Goal: Task Accomplishment & Management: Use online tool/utility

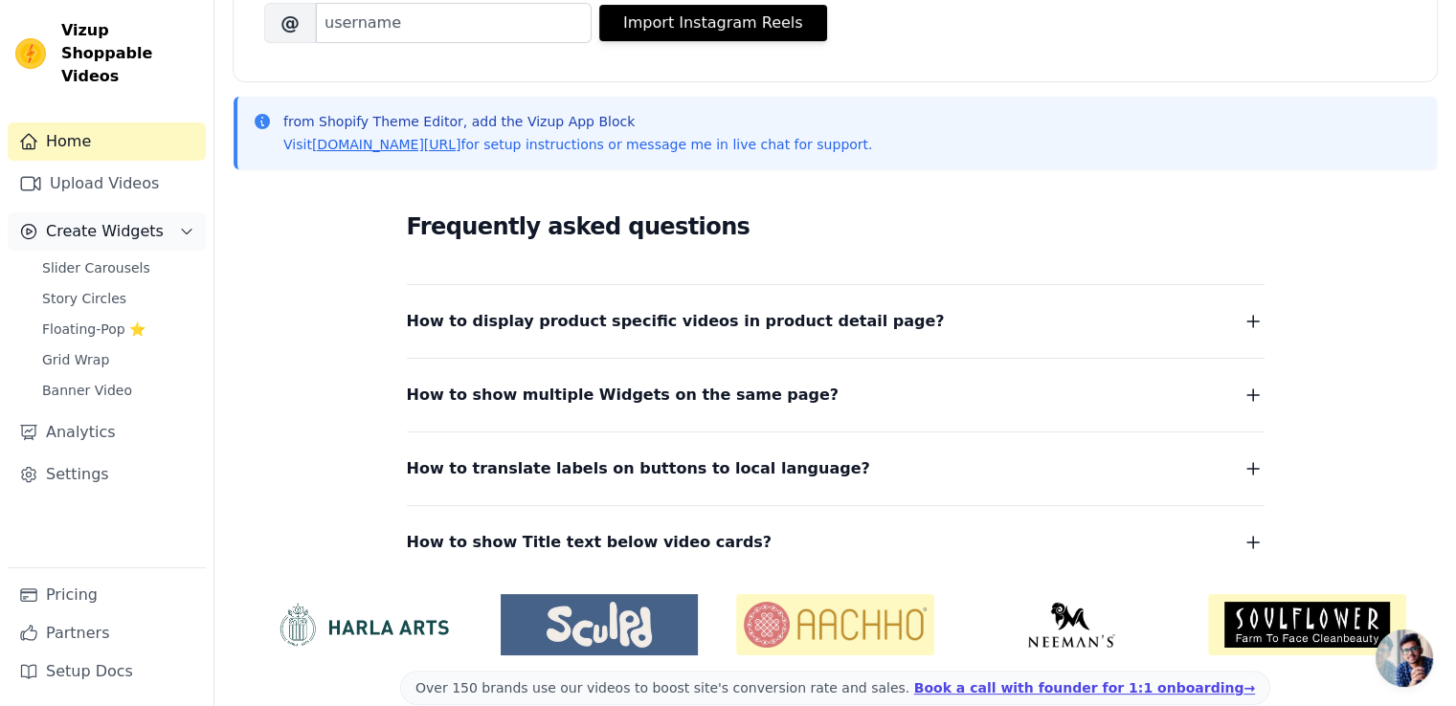
scroll to position [79, 0]
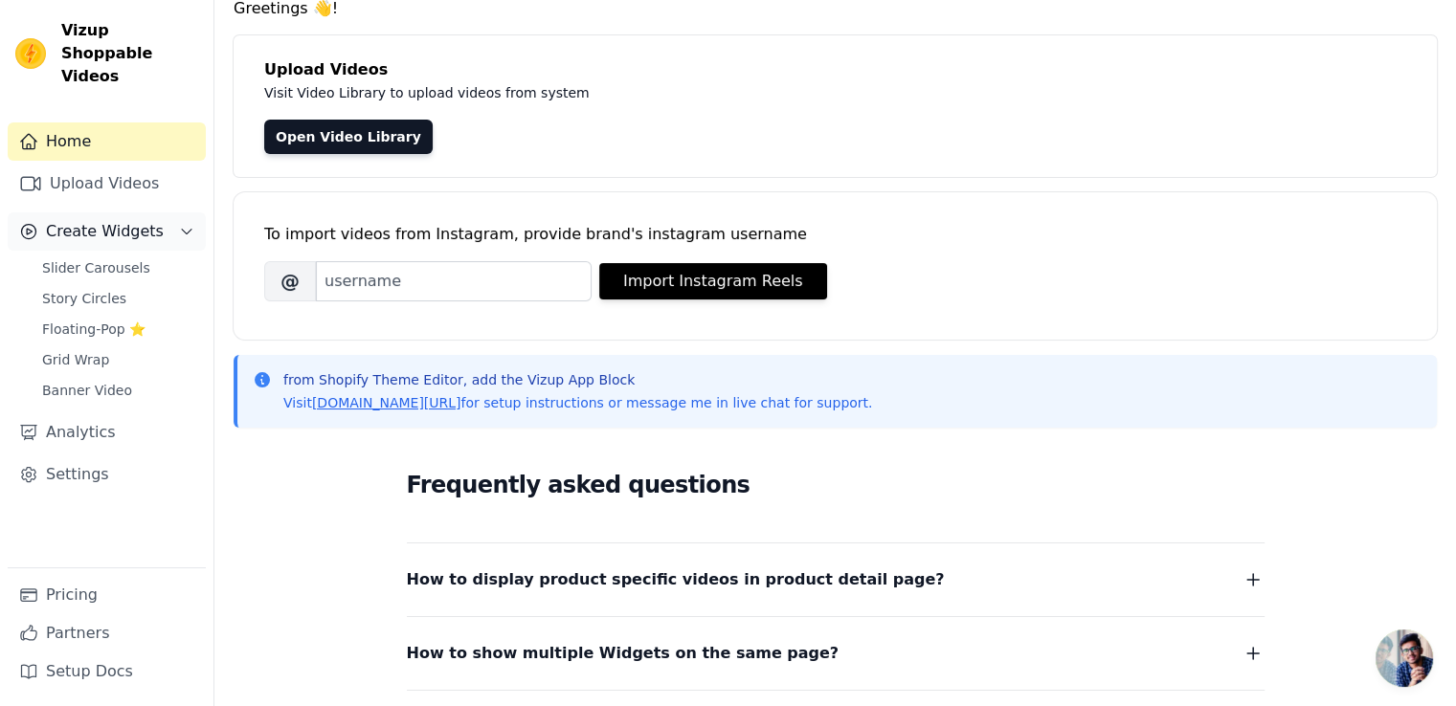
click at [189, 224] on icon "Sidebar" at bounding box center [186, 231] width 15 height 15
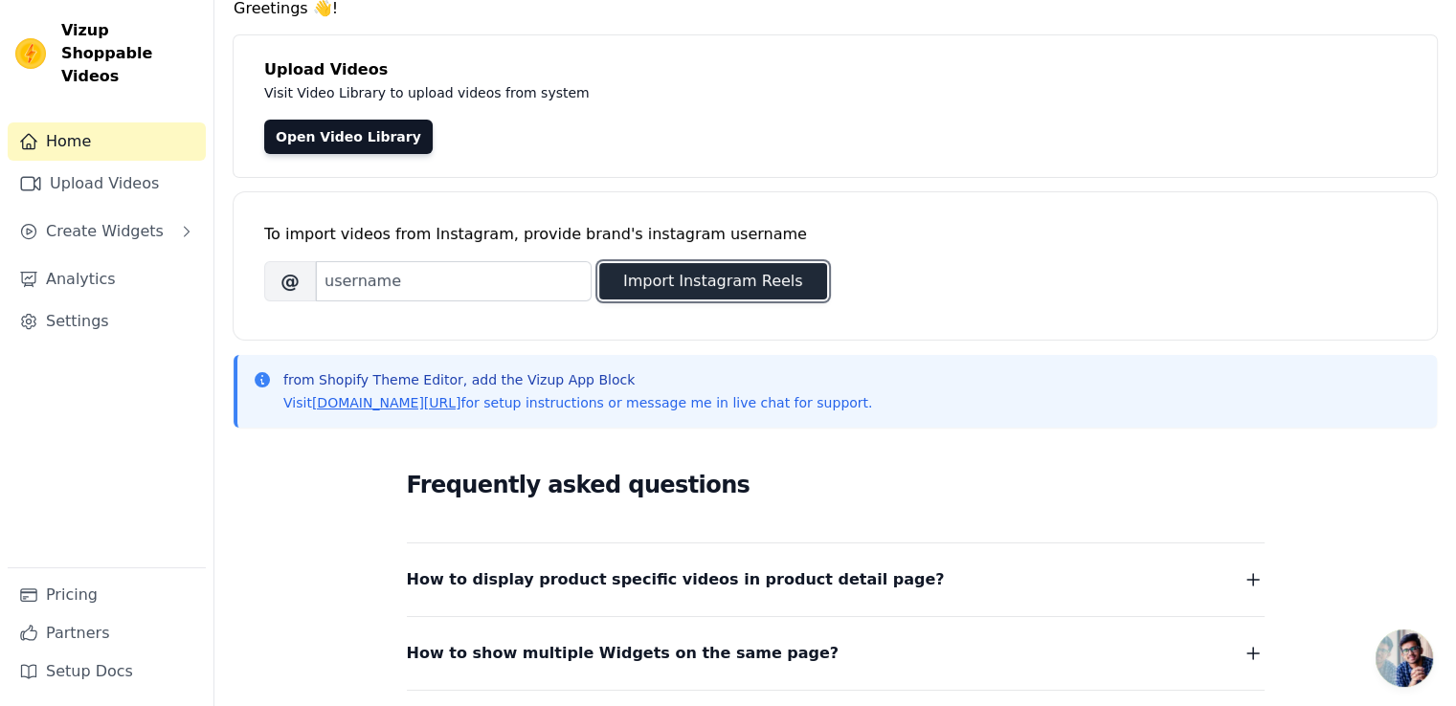
click at [697, 283] on button "Import Instagram Reels" at bounding box center [713, 281] width 228 height 36
click at [1394, 670] on span "Open chat" at bounding box center [1403, 658] width 57 height 57
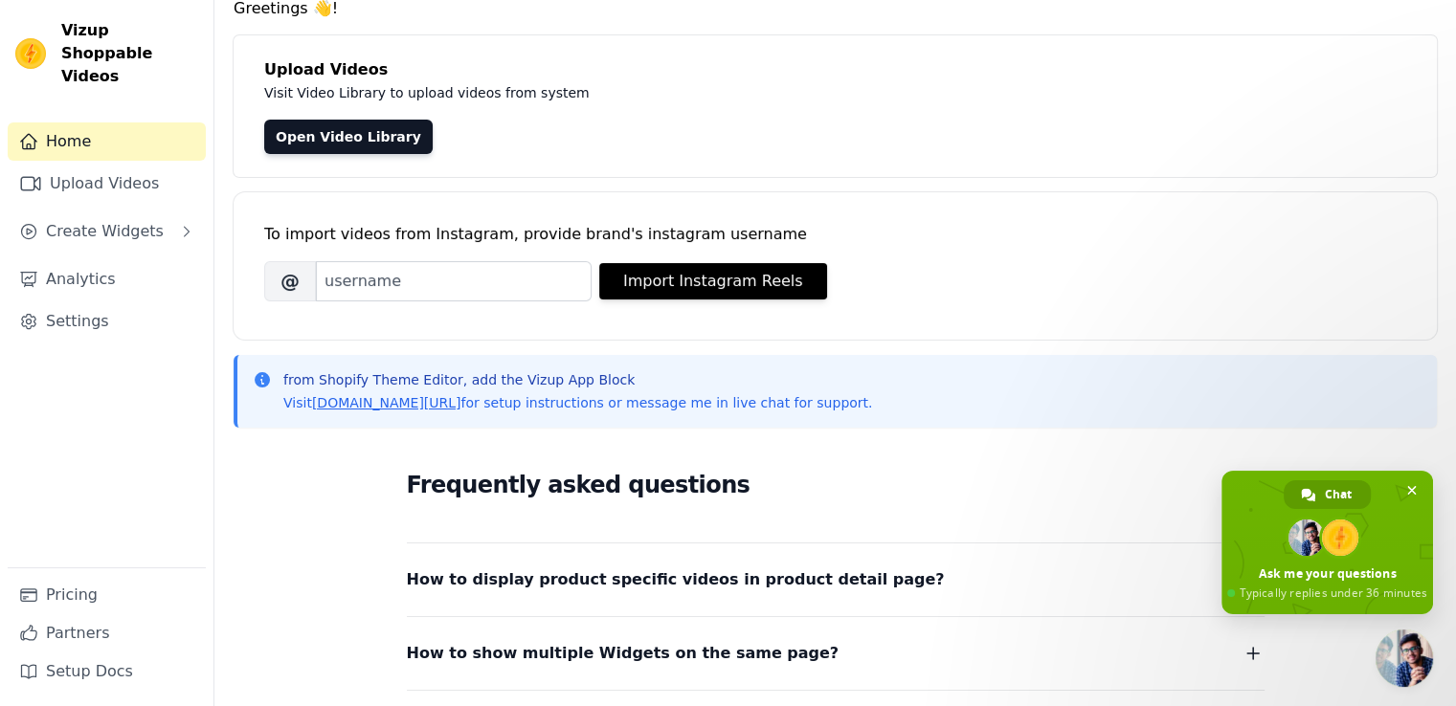
click at [1397, 667] on span "Close chat" at bounding box center [1403, 658] width 57 height 57
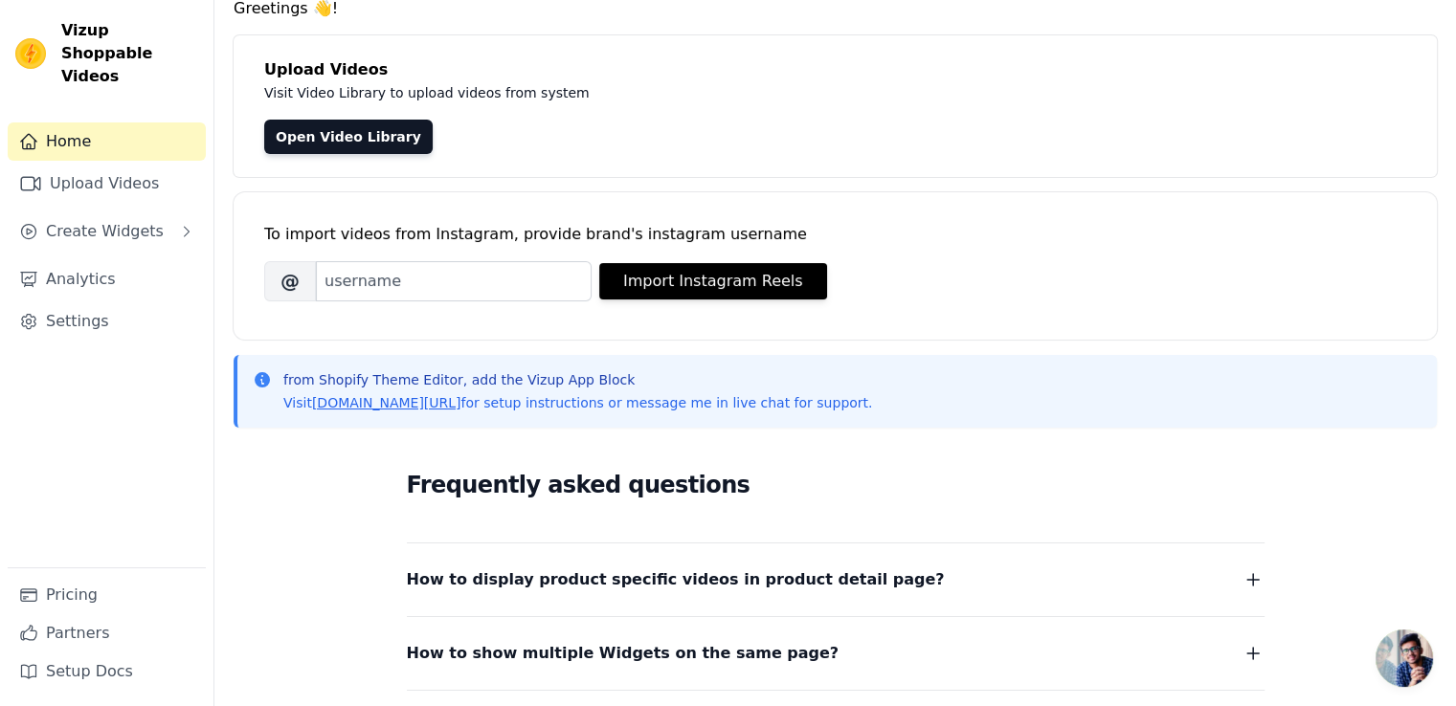
scroll to position [0, 0]
click at [1397, 667] on span "Open chat" at bounding box center [1403, 658] width 57 height 57
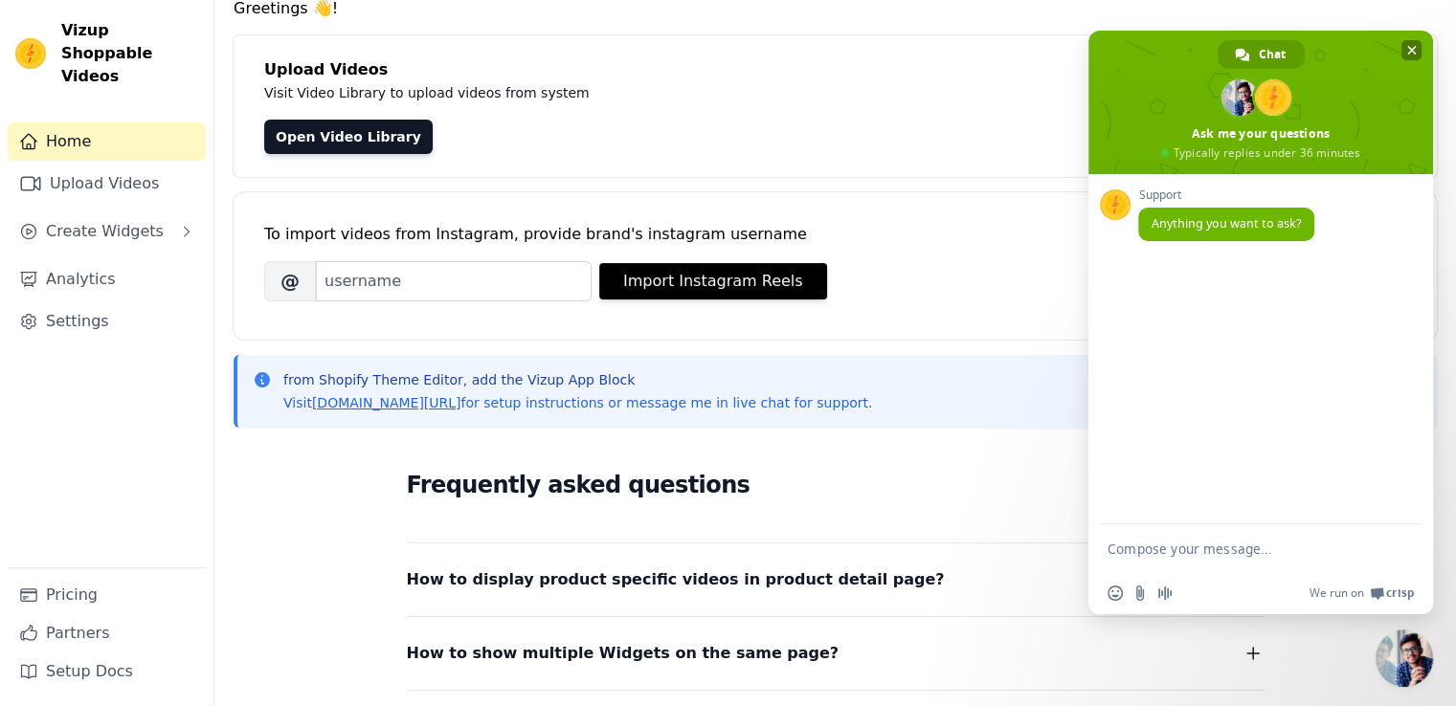
click at [1420, 51] on span at bounding box center [1260, 103] width 345 height 144
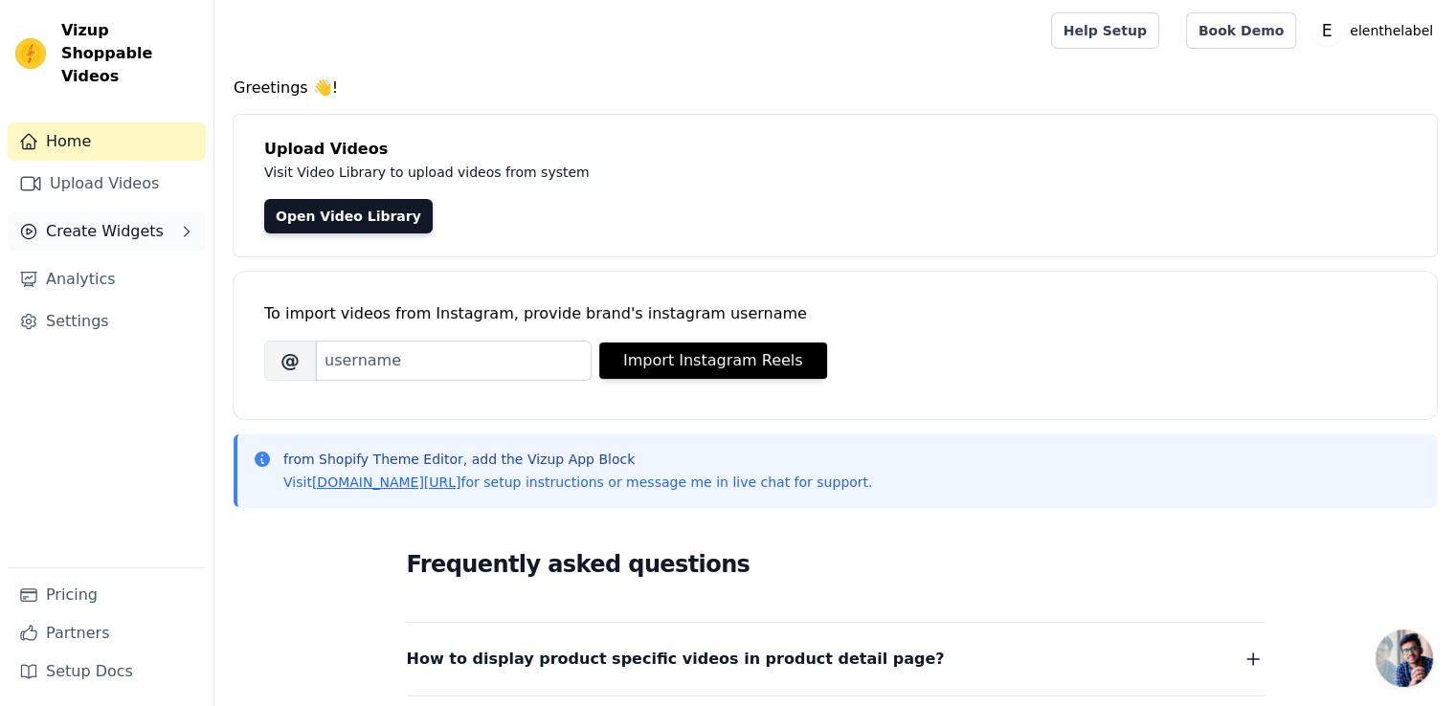
click at [181, 224] on icon "Sidebar" at bounding box center [186, 231] width 15 height 15
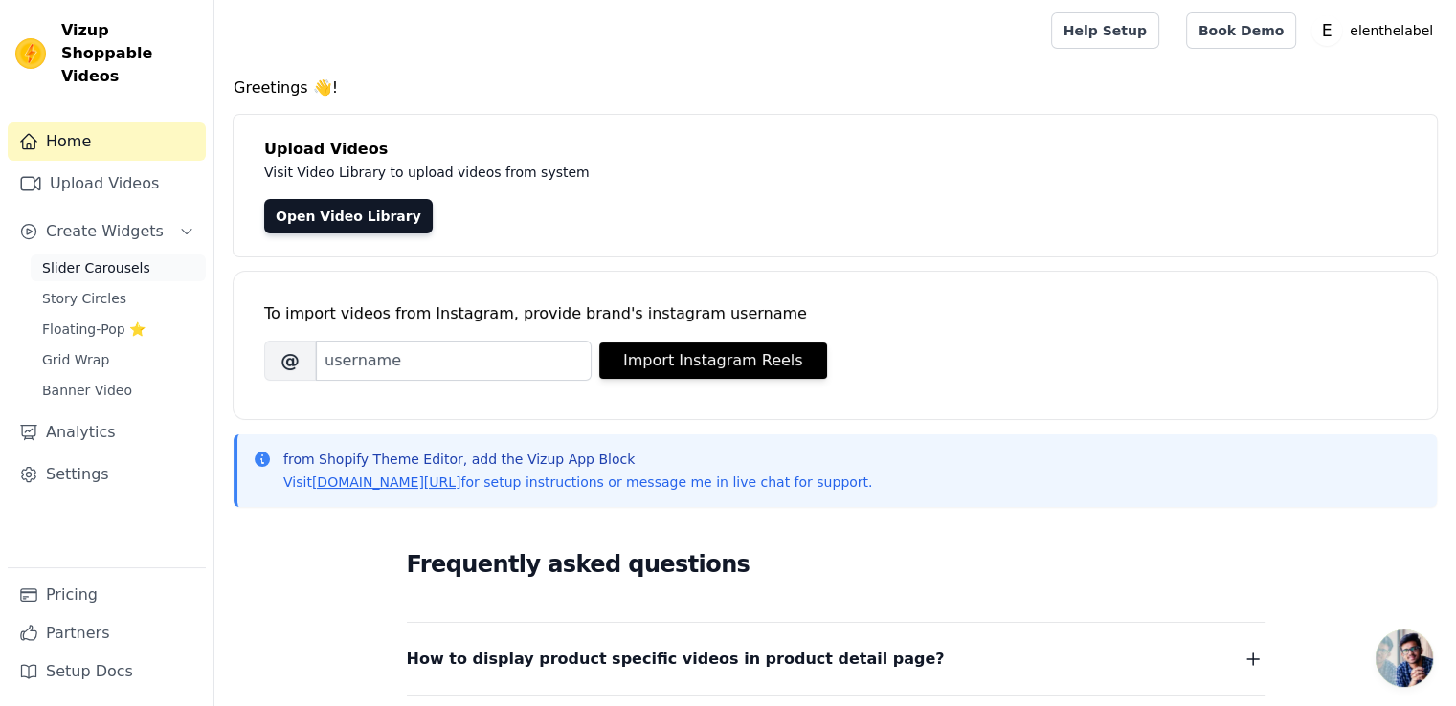
click at [158, 255] on link "Slider Carousels" at bounding box center [118, 268] width 175 height 27
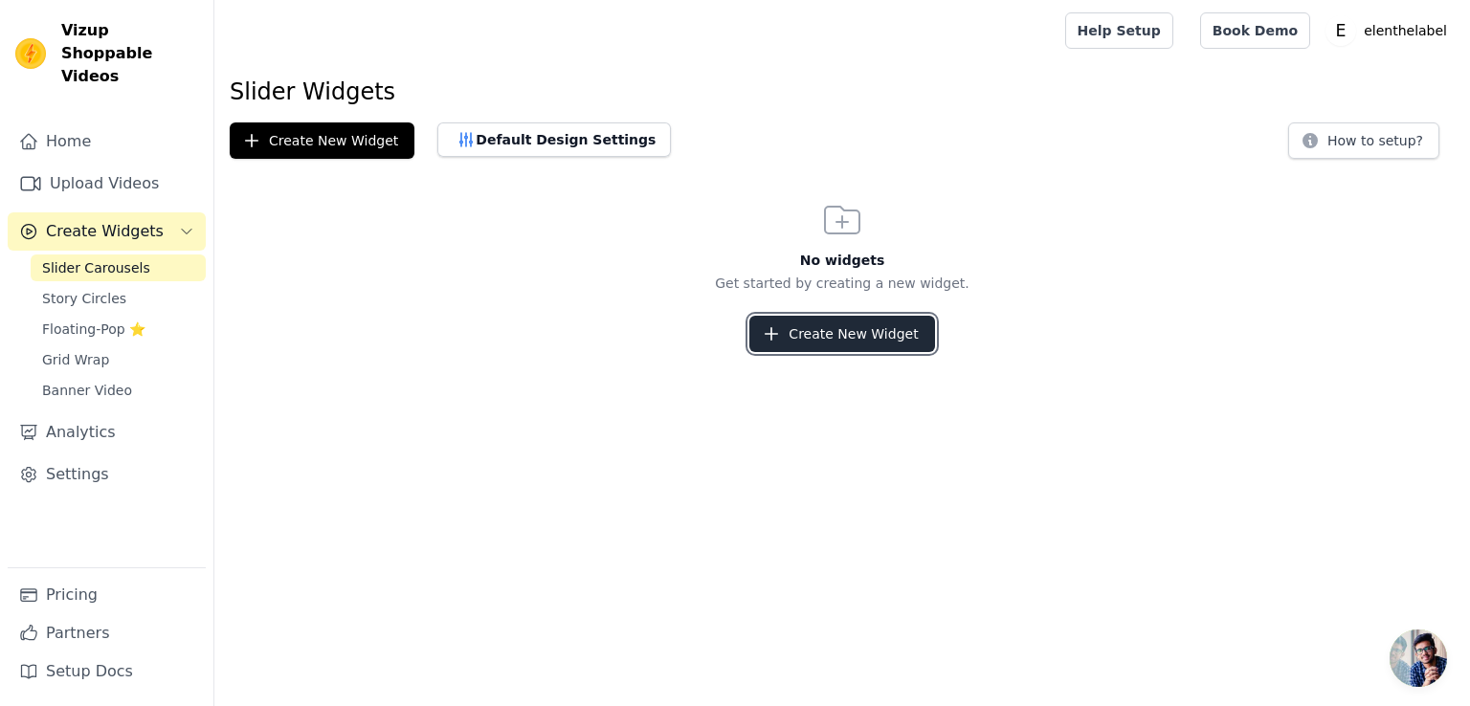
click at [856, 338] on button "Create New Widget" at bounding box center [841, 334] width 185 height 36
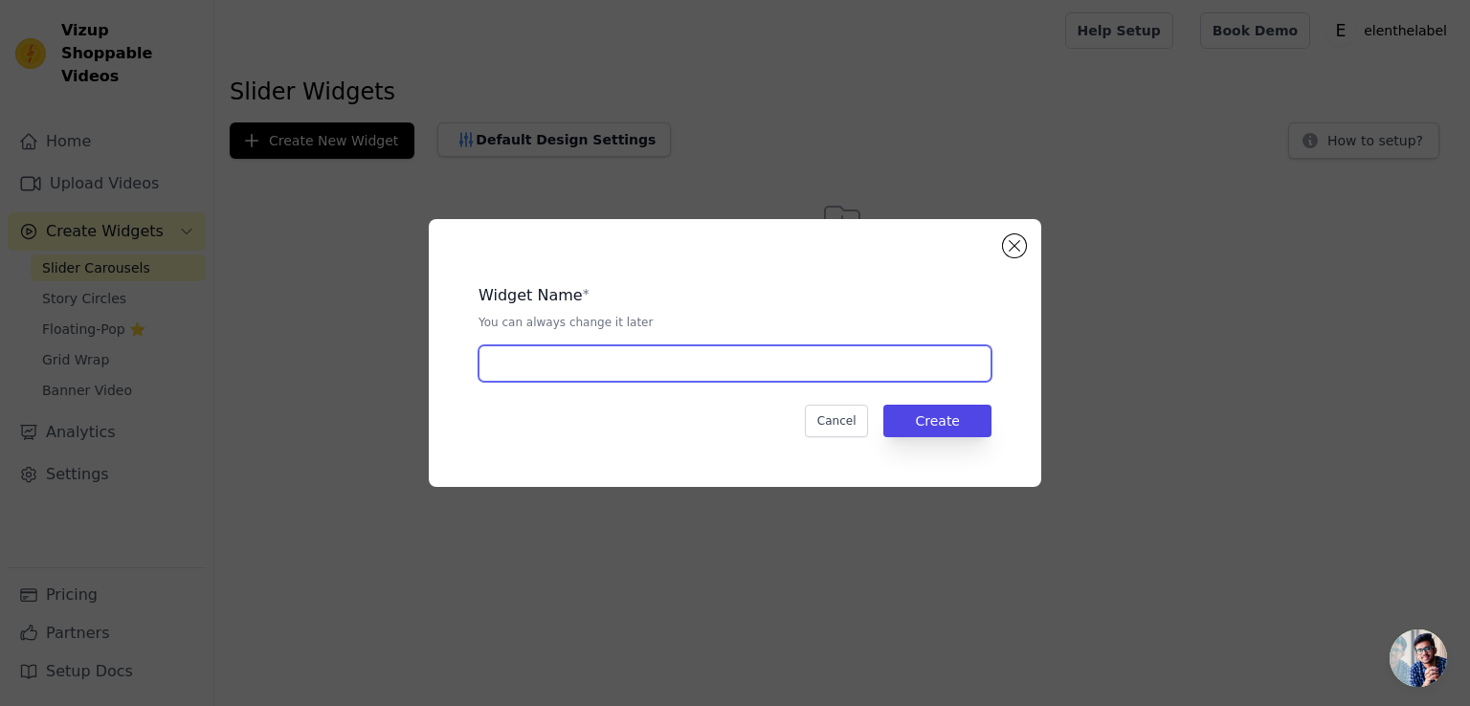
click at [730, 367] on input "text" at bounding box center [735, 364] width 513 height 36
type input "S"
type input "VideoSlider"
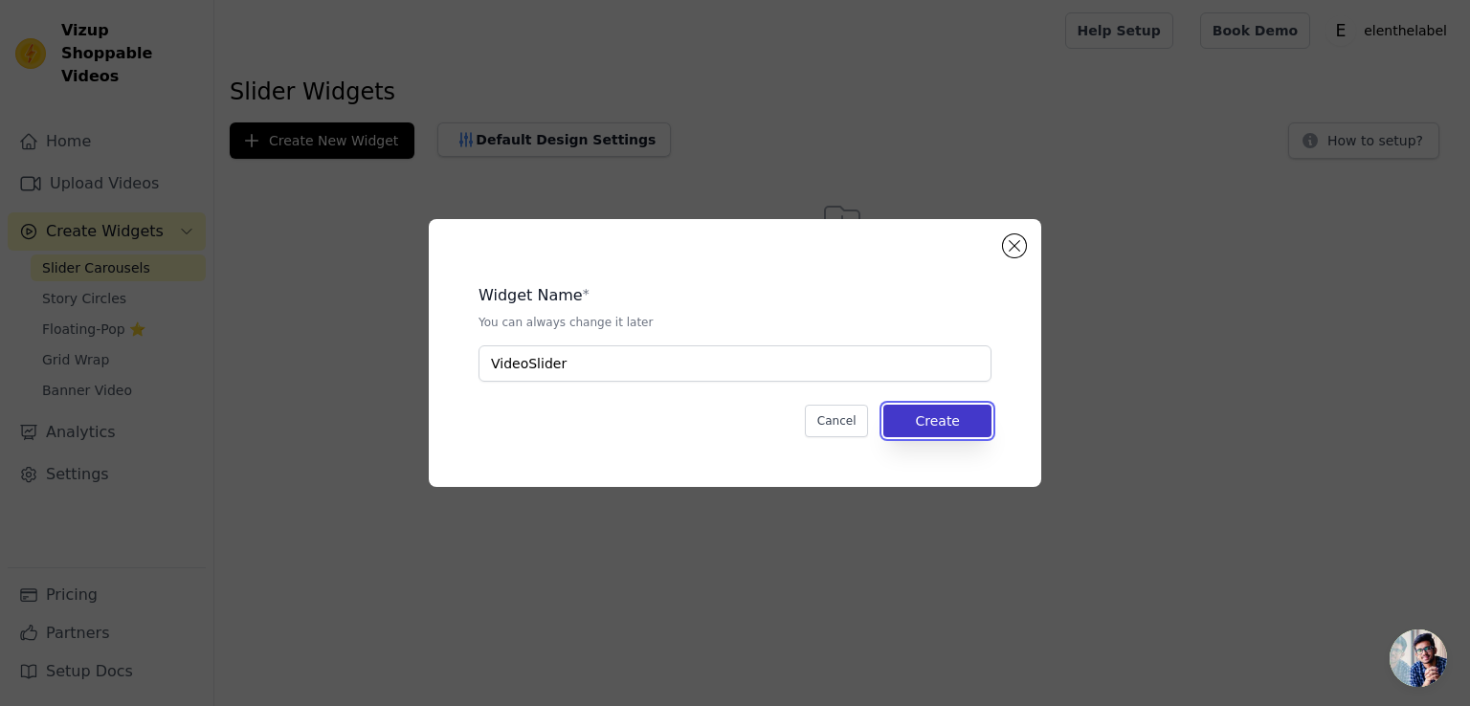
click at [927, 430] on button "Create" at bounding box center [937, 421] width 108 height 33
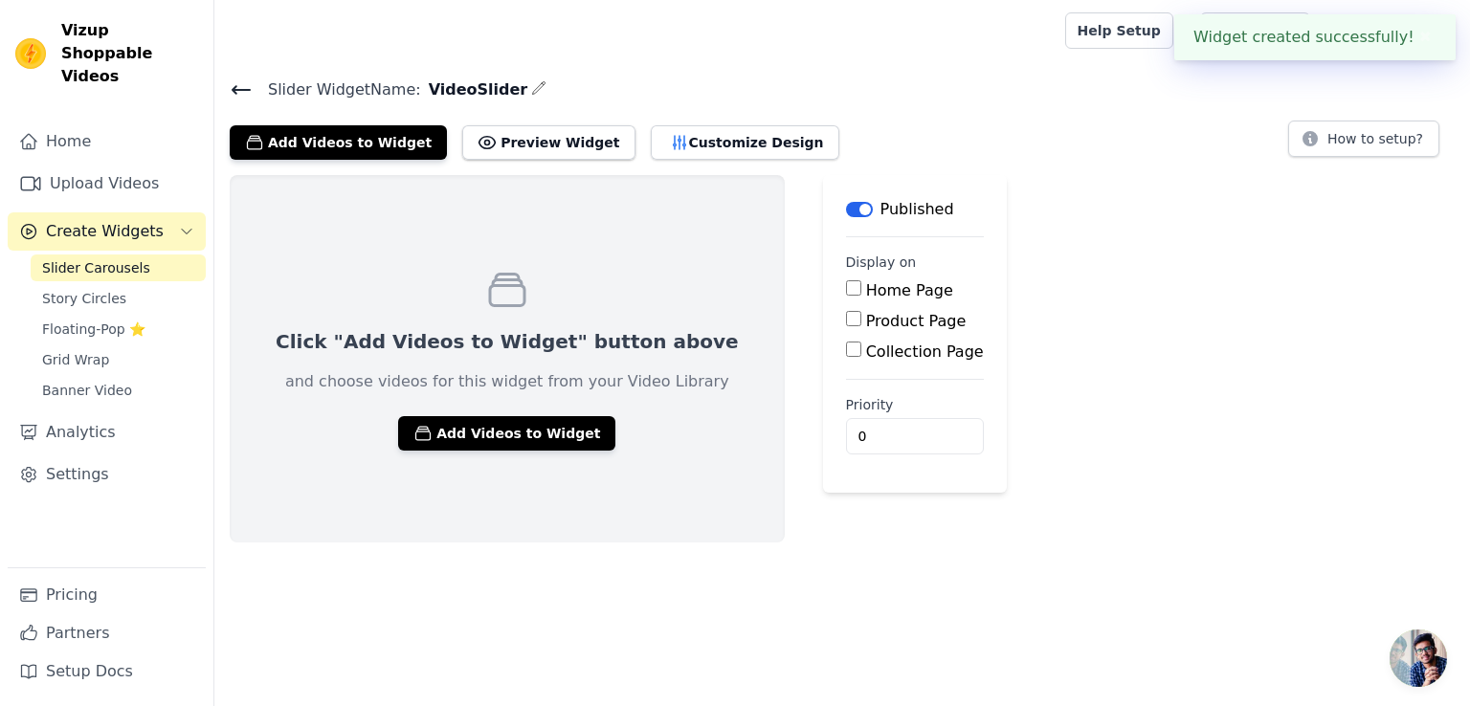
click at [846, 293] on input "Home Page" at bounding box center [853, 287] width 15 height 15
checkbox input "true"
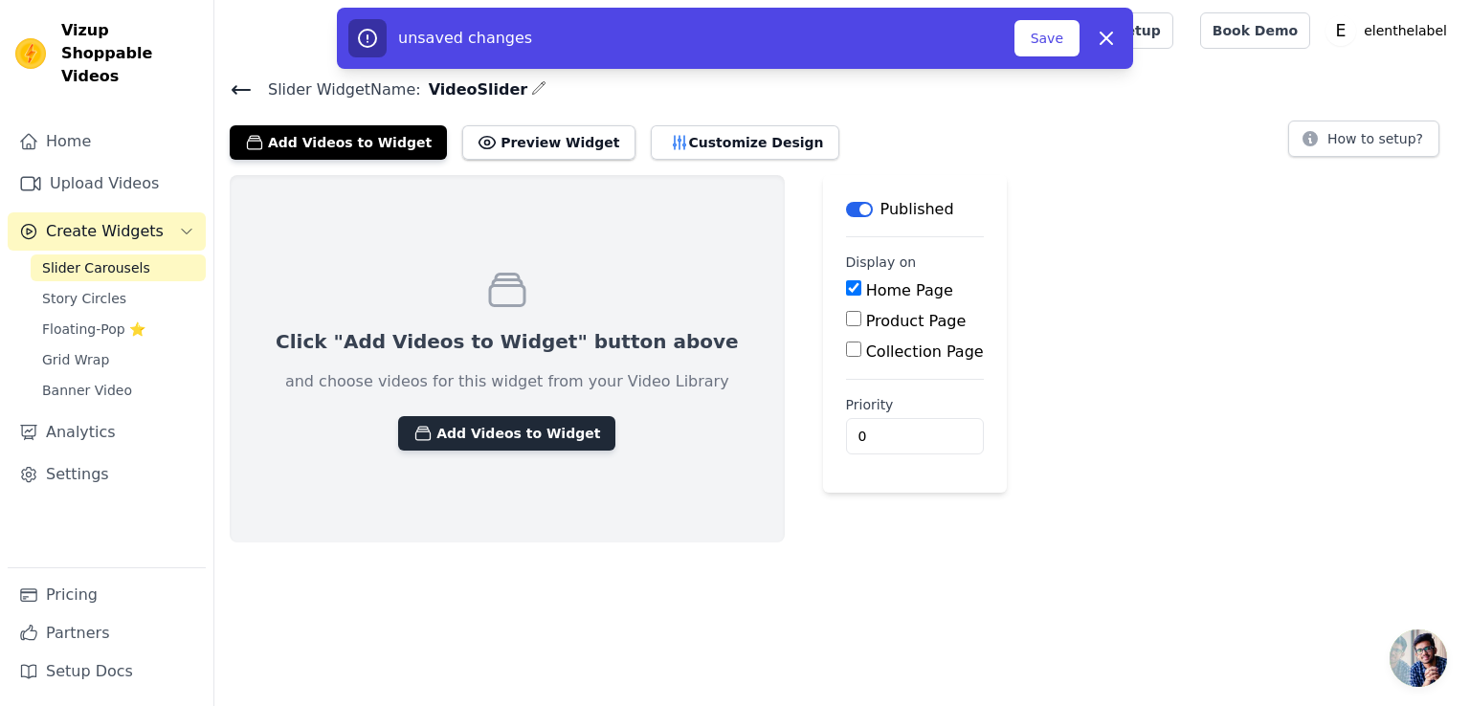
click at [473, 431] on button "Add Videos to Widget" at bounding box center [506, 433] width 217 height 34
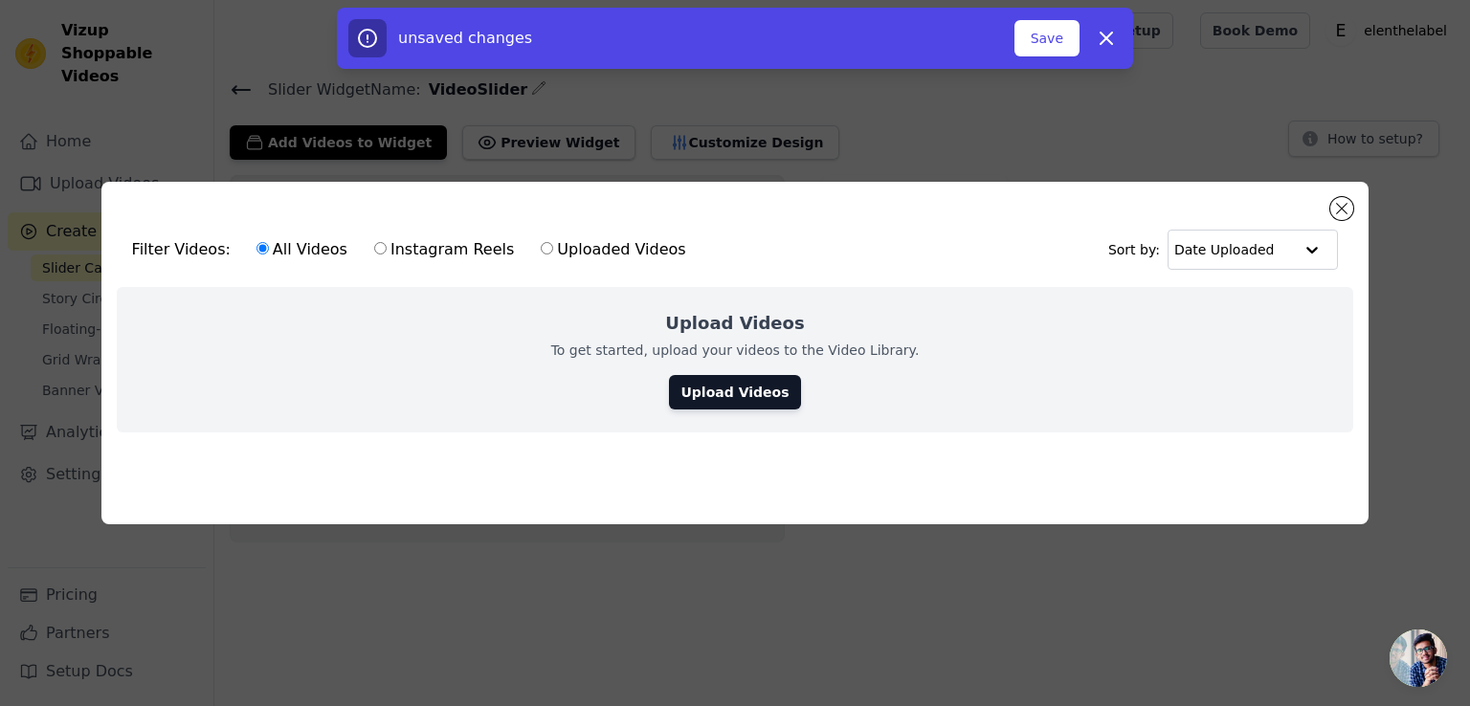
click at [374, 242] on input "Instagram Reels" at bounding box center [380, 248] width 12 height 12
radio input "true"
click at [540, 240] on label "Uploaded Videos" at bounding box center [613, 249] width 146 height 25
click at [541, 242] on input "Uploaded Videos" at bounding box center [547, 248] width 12 height 12
radio input "true"
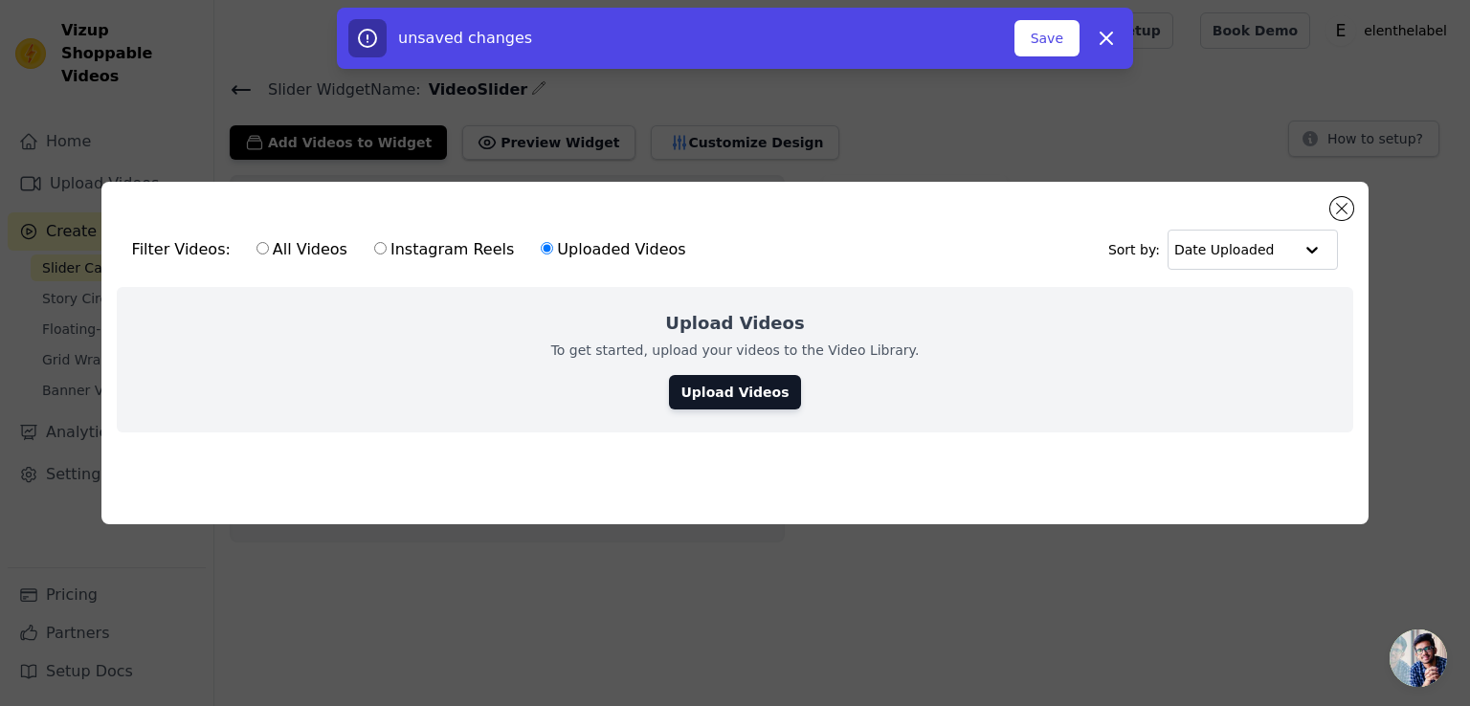
click at [541, 247] on input "Uploaded Videos" at bounding box center [547, 248] width 12 height 12
click at [256, 237] on label "All Videos" at bounding box center [302, 249] width 93 height 25
click at [257, 242] on input "All Videos" at bounding box center [263, 248] width 12 height 12
radio input "true"
click at [701, 380] on link "Upload Videos" at bounding box center [734, 392] width 131 height 34
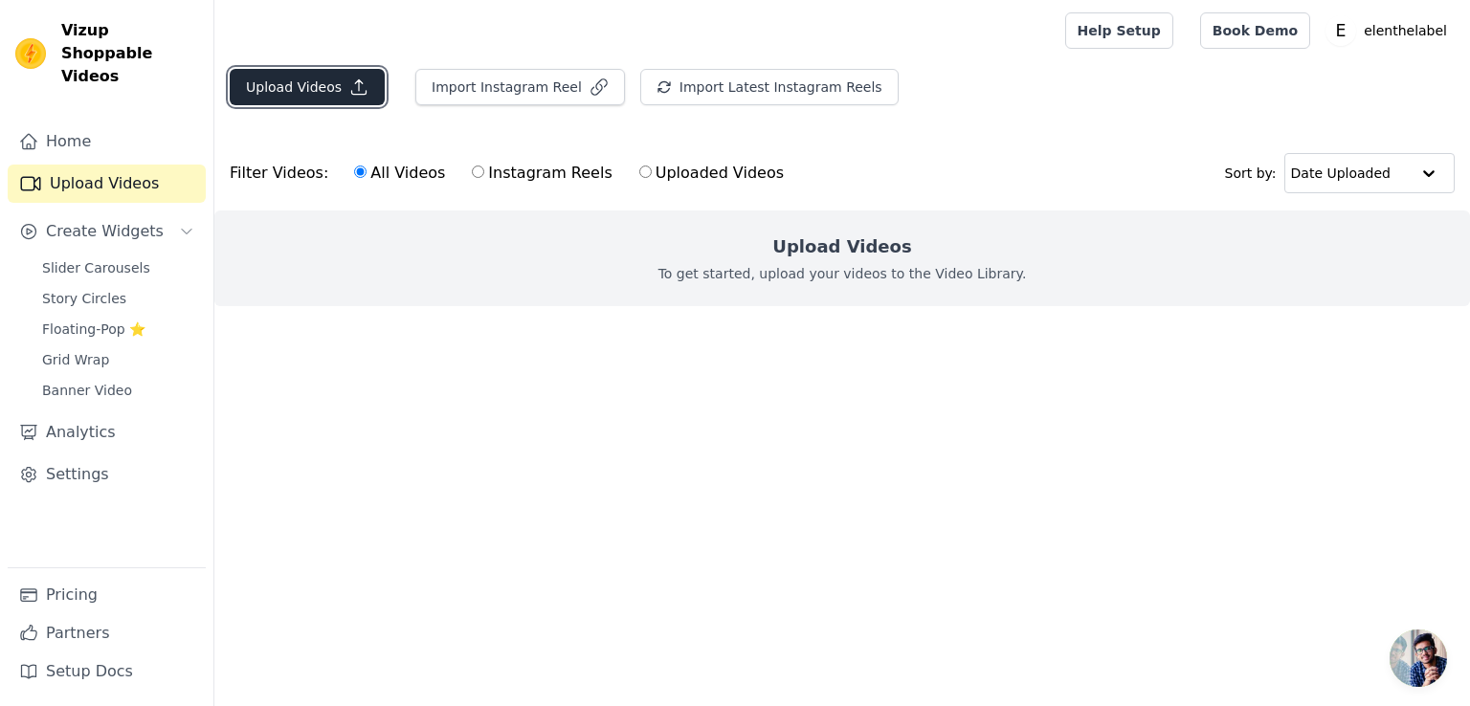
click at [306, 89] on button "Upload Videos" at bounding box center [307, 87] width 155 height 36
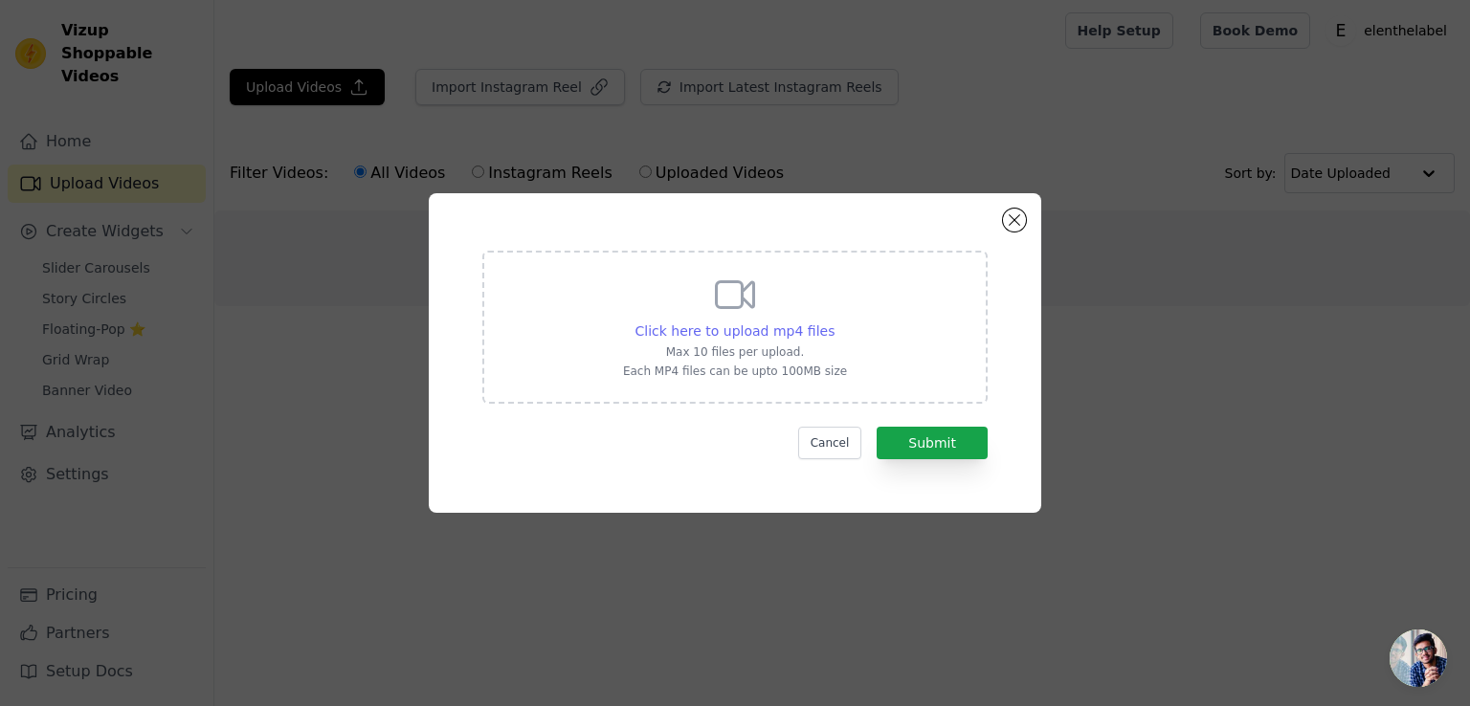
click at [713, 334] on span "Click here to upload mp4 files" at bounding box center [736, 331] width 200 height 15
click at [834, 322] on input "Click here to upload mp4 files Max 10 files per upload. Each MP4 files can be u…" at bounding box center [834, 321] width 1 height 1
click at [1013, 215] on button "Close modal" at bounding box center [1014, 220] width 23 height 23
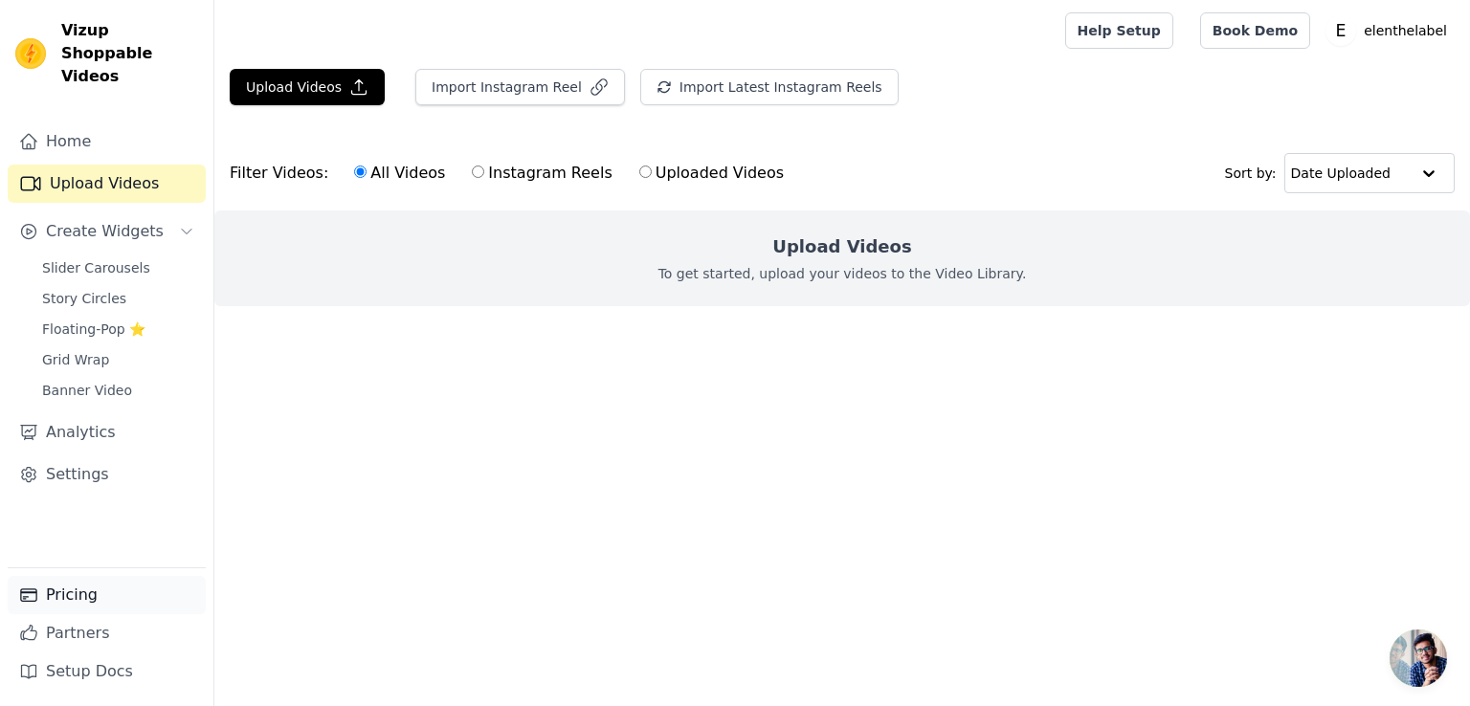
click at [105, 593] on link "Pricing" at bounding box center [107, 595] width 198 height 38
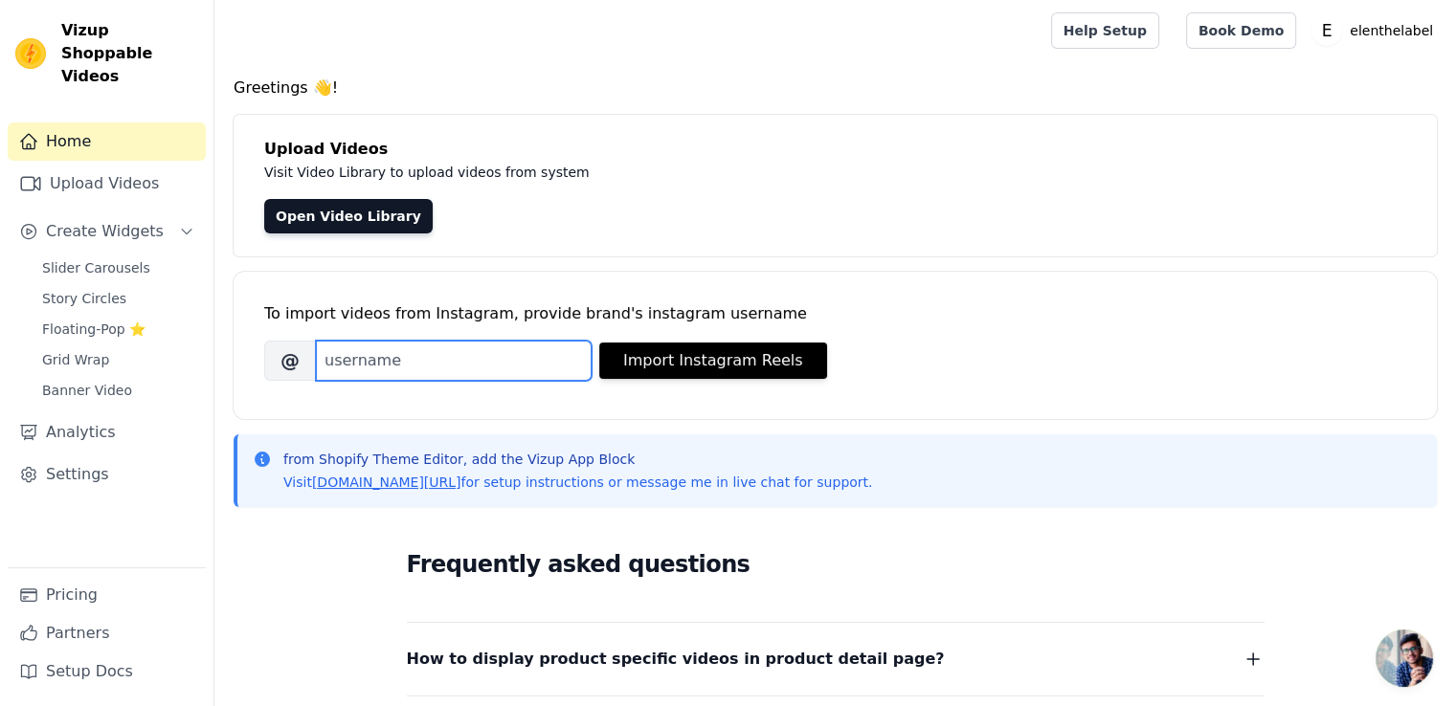
click at [345, 373] on input "Brand's Instagram Username" at bounding box center [454, 361] width 276 height 40
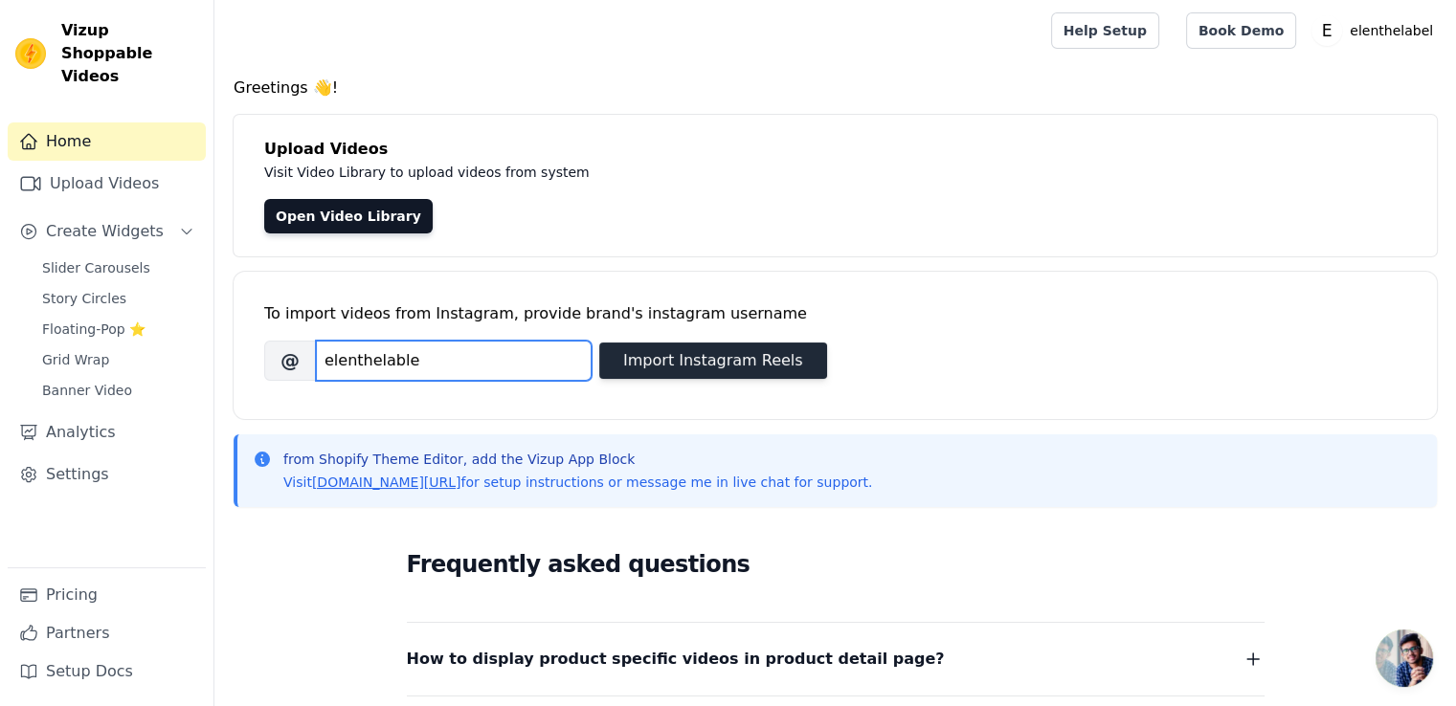
type input "elenthelable"
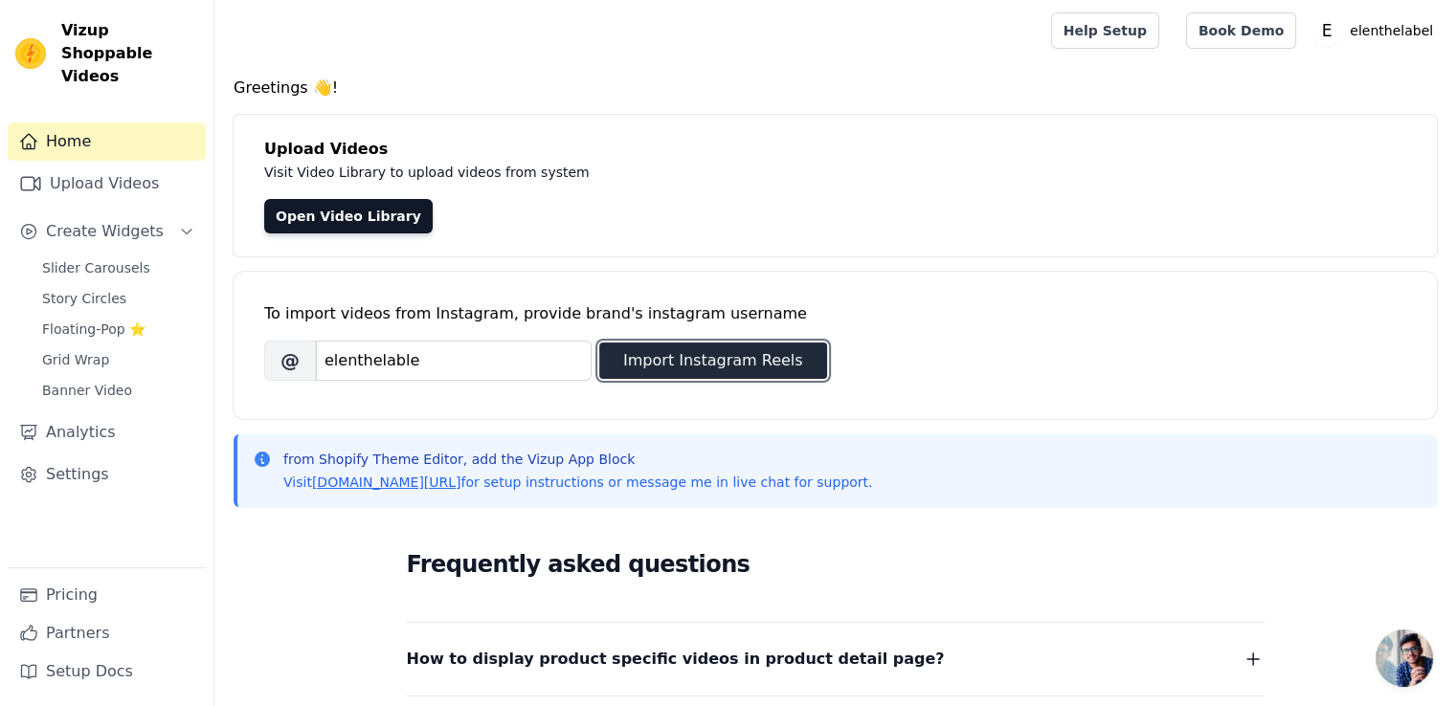
click at [666, 364] on button "Import Instagram Reels" at bounding box center [713, 361] width 228 height 36
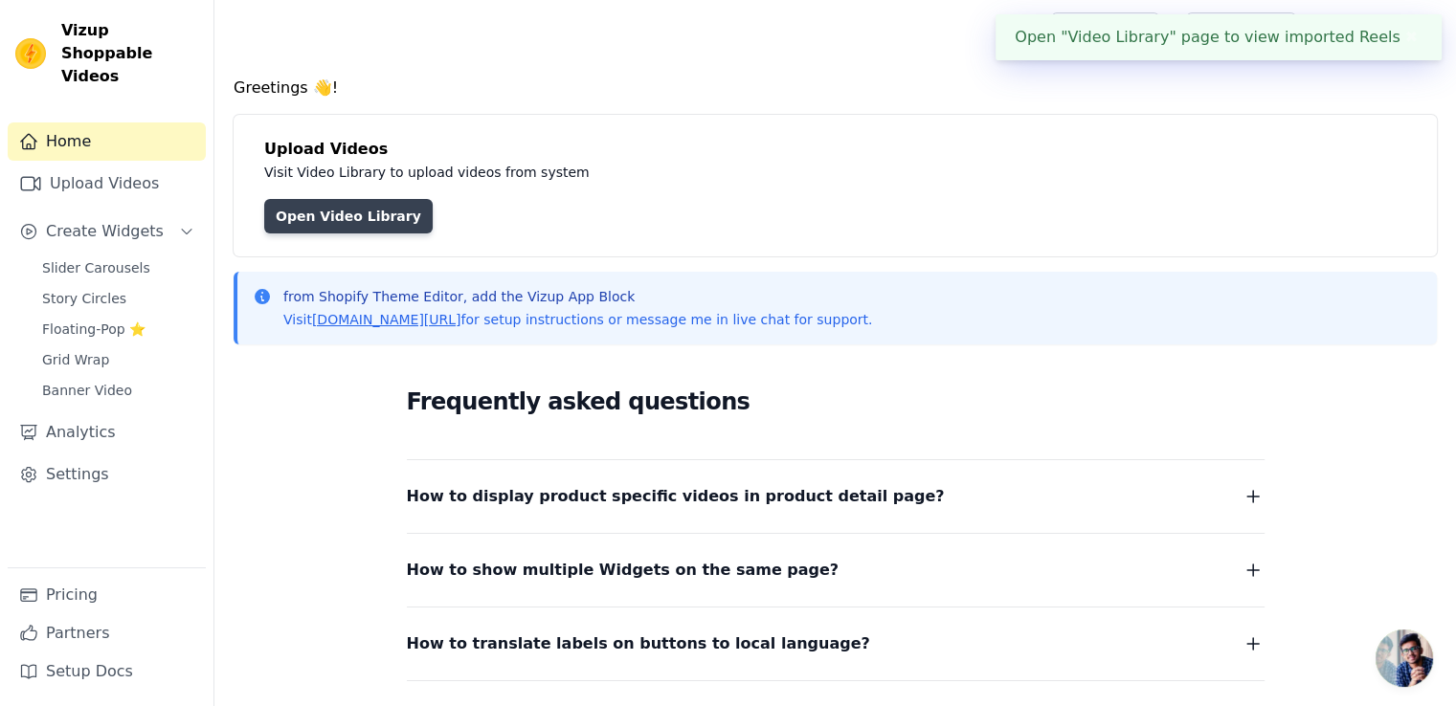
click at [306, 220] on link "Open Video Library" at bounding box center [348, 216] width 168 height 34
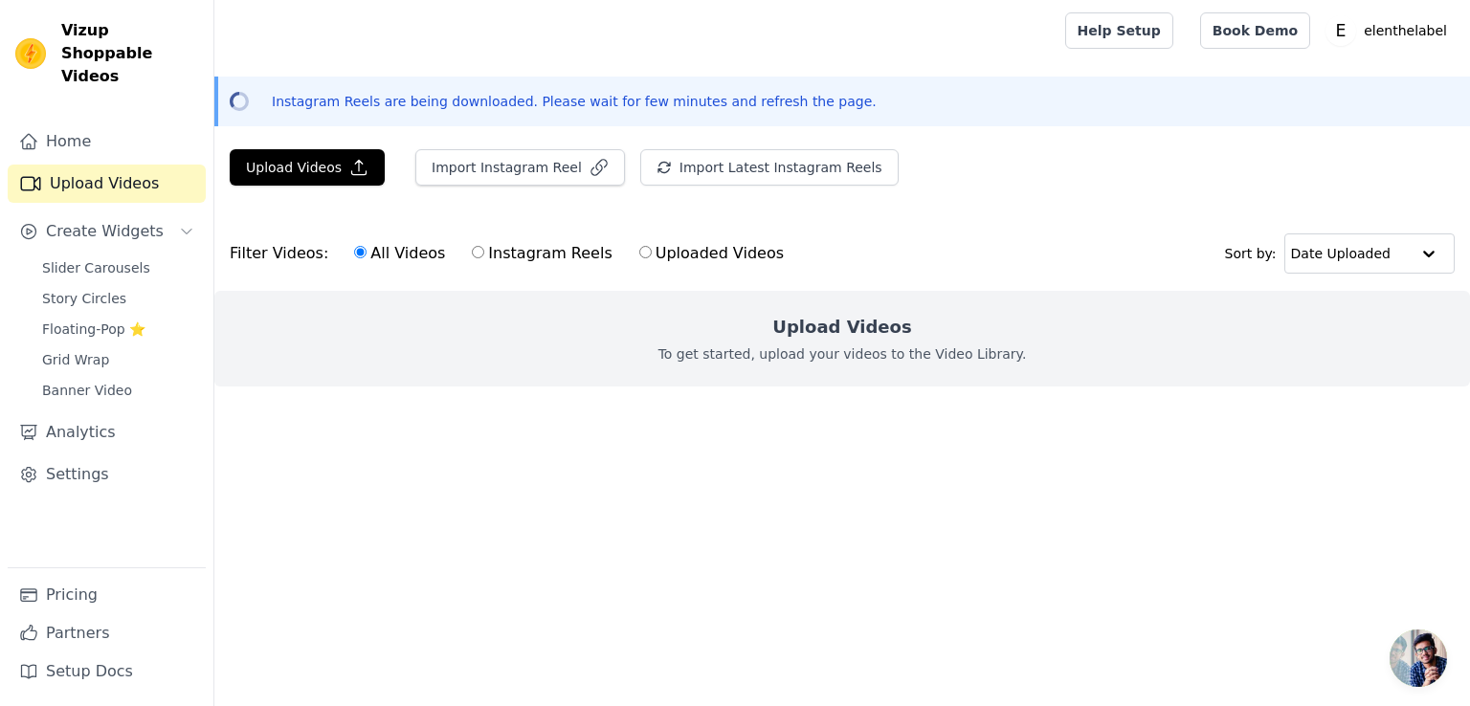
click at [472, 251] on input "Instagram Reels" at bounding box center [478, 252] width 12 height 12
radio input "true"
click at [638, 254] on label "Uploaded Videos" at bounding box center [711, 253] width 146 height 25
click at [639, 254] on input "Uploaded Videos" at bounding box center [645, 252] width 12 height 12
radio input "true"
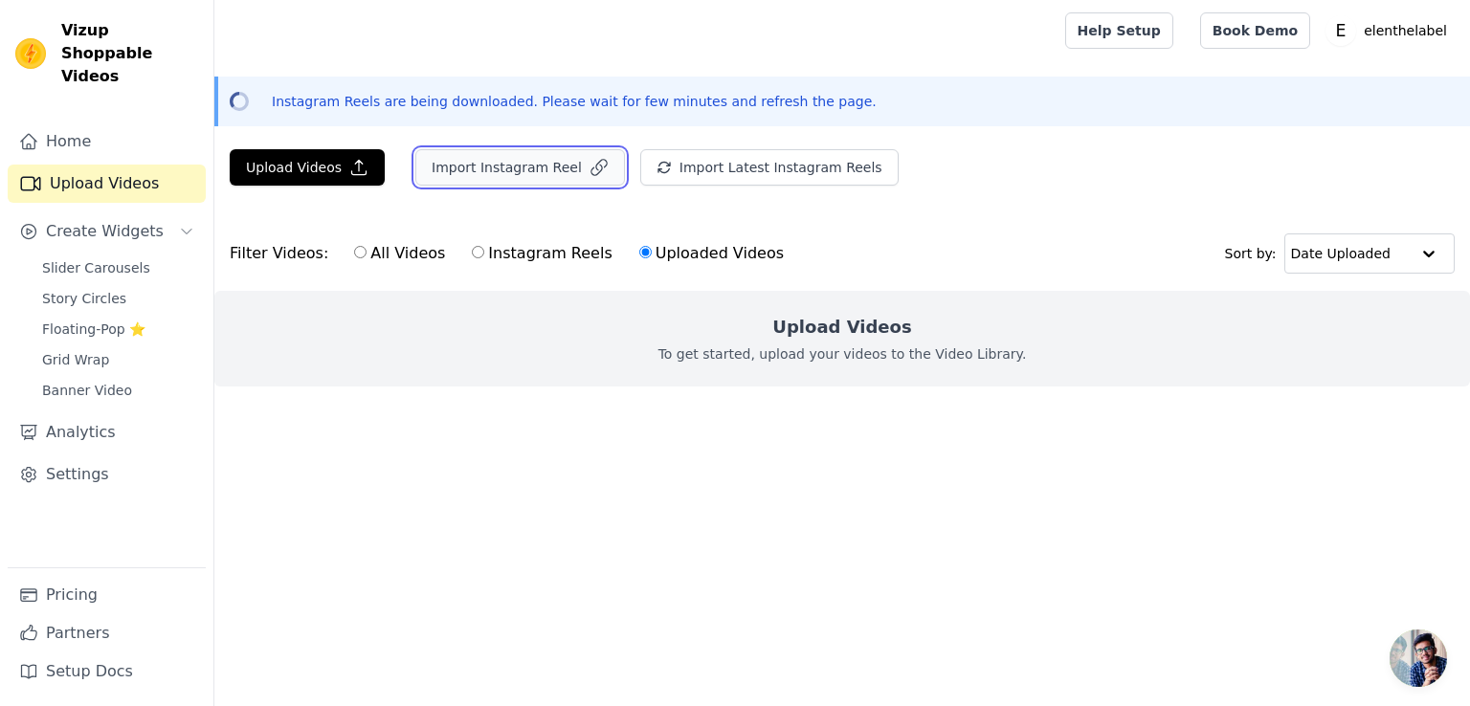
click at [505, 166] on button "Import Instagram Reel" at bounding box center [520, 167] width 210 height 36
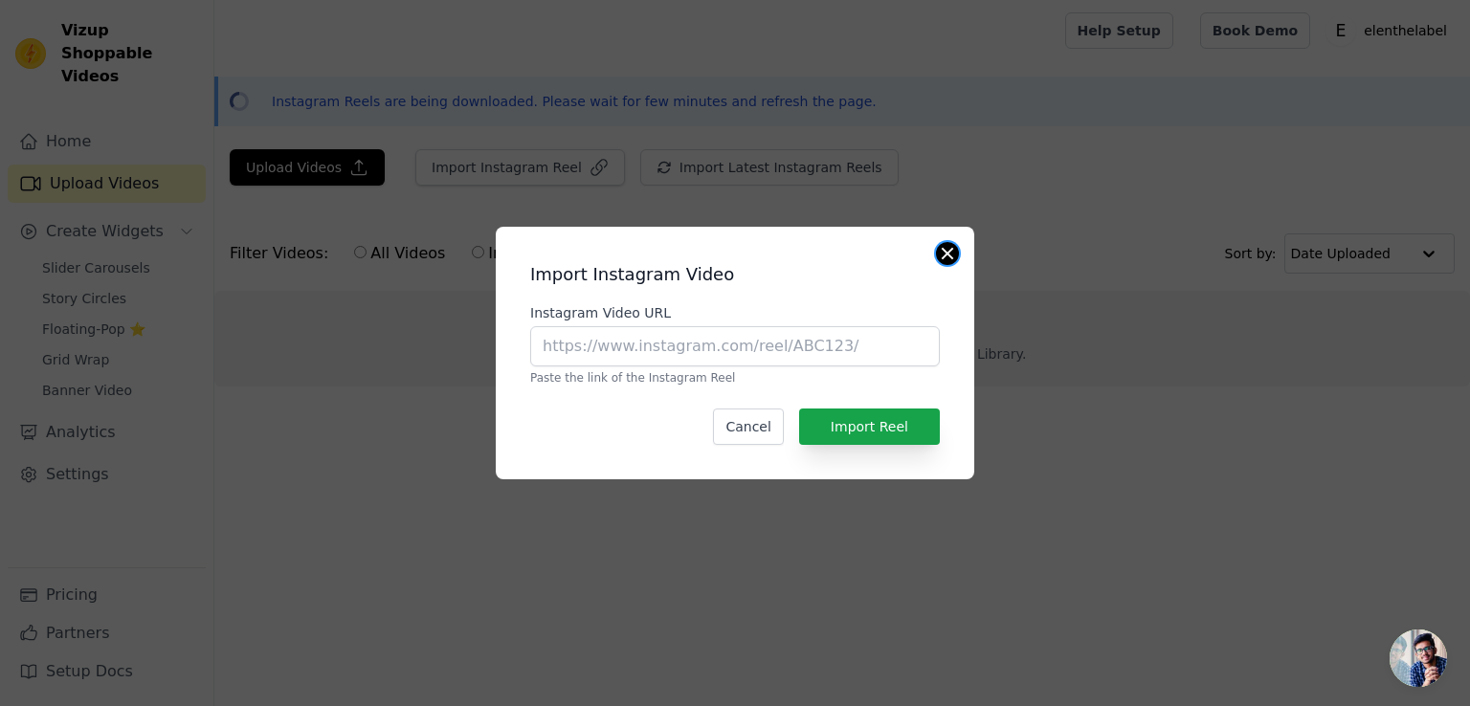
click at [950, 256] on button "Close modal" at bounding box center [947, 253] width 23 height 23
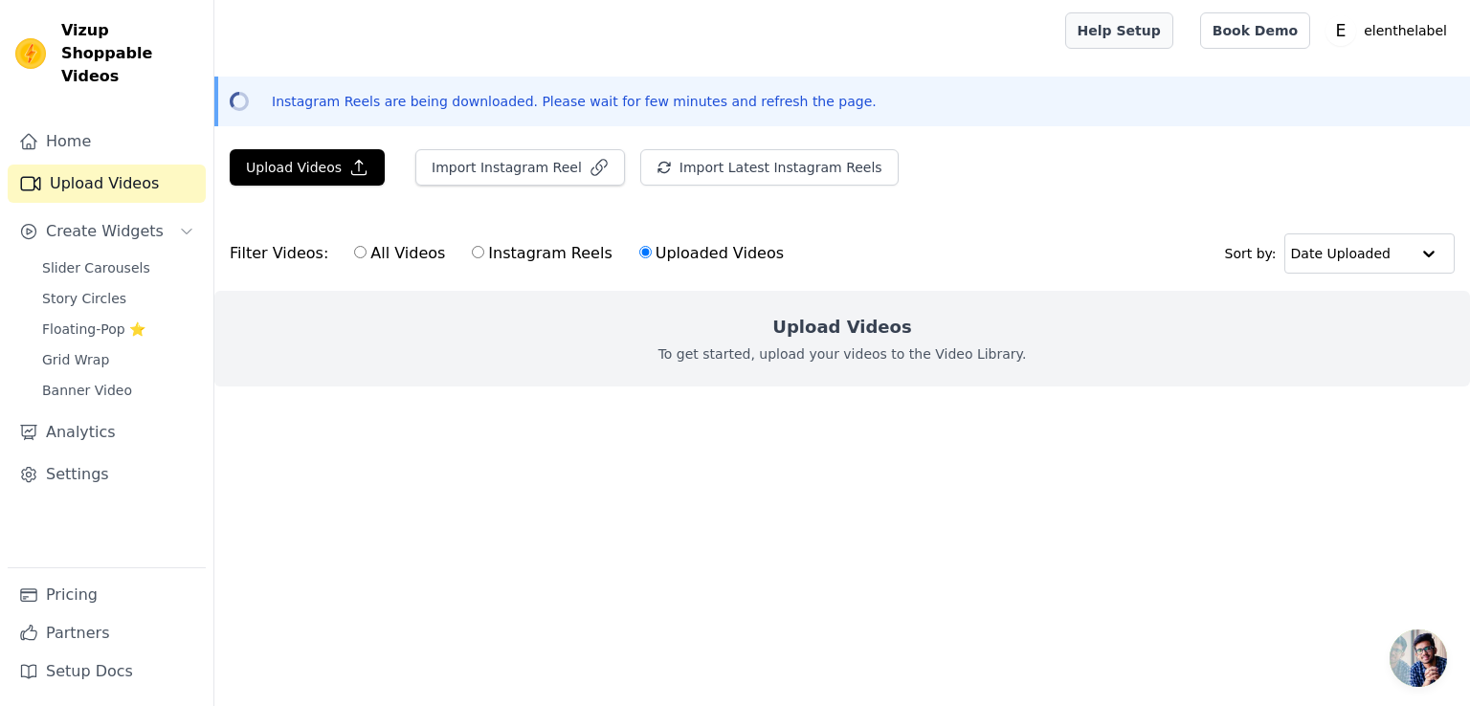
click at [1169, 37] on link "Help Setup" at bounding box center [1119, 30] width 108 height 36
click at [327, 101] on p "Instagram Reels are being downloaded. Please wait for few minutes and refresh t…" at bounding box center [574, 101] width 605 height 19
click at [1255, 39] on link "Book Demo" at bounding box center [1255, 30] width 110 height 36
click at [244, 102] on icon at bounding box center [239, 101] width 27 height 27
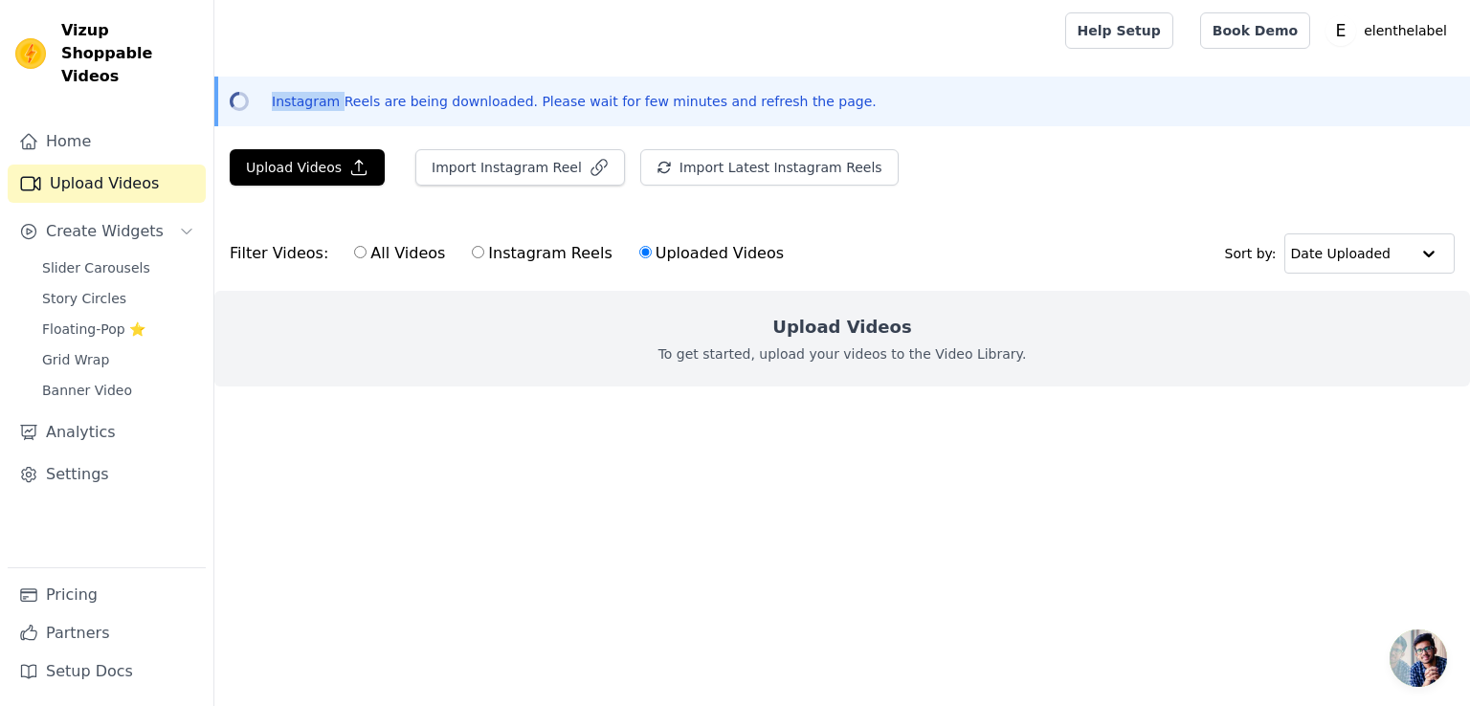
click at [244, 102] on icon at bounding box center [239, 101] width 19 height 19
click at [244, 102] on icon at bounding box center [239, 101] width 23 height 23
click at [114, 320] on span "Floating-Pop ⭐" at bounding box center [93, 329] width 103 height 19
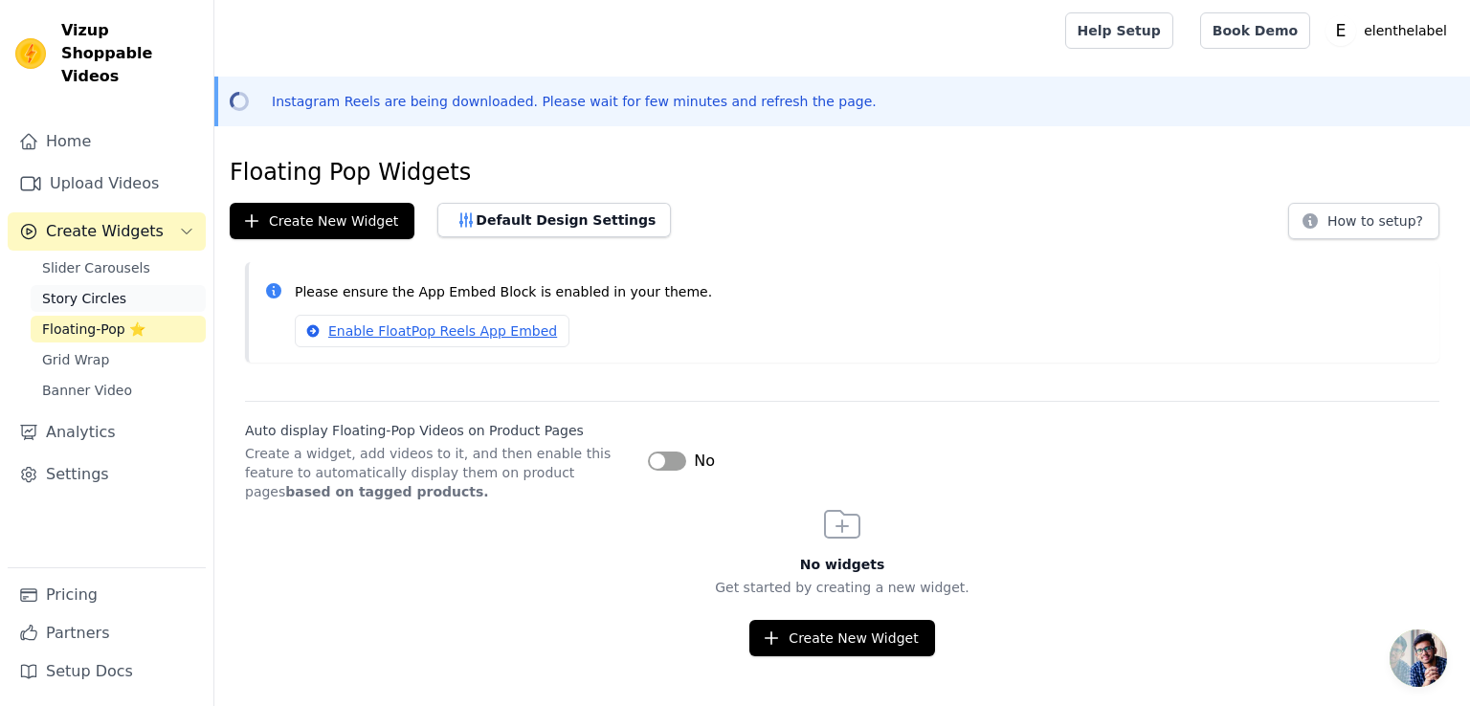
click at [123, 288] on link "Story Circles" at bounding box center [118, 298] width 175 height 27
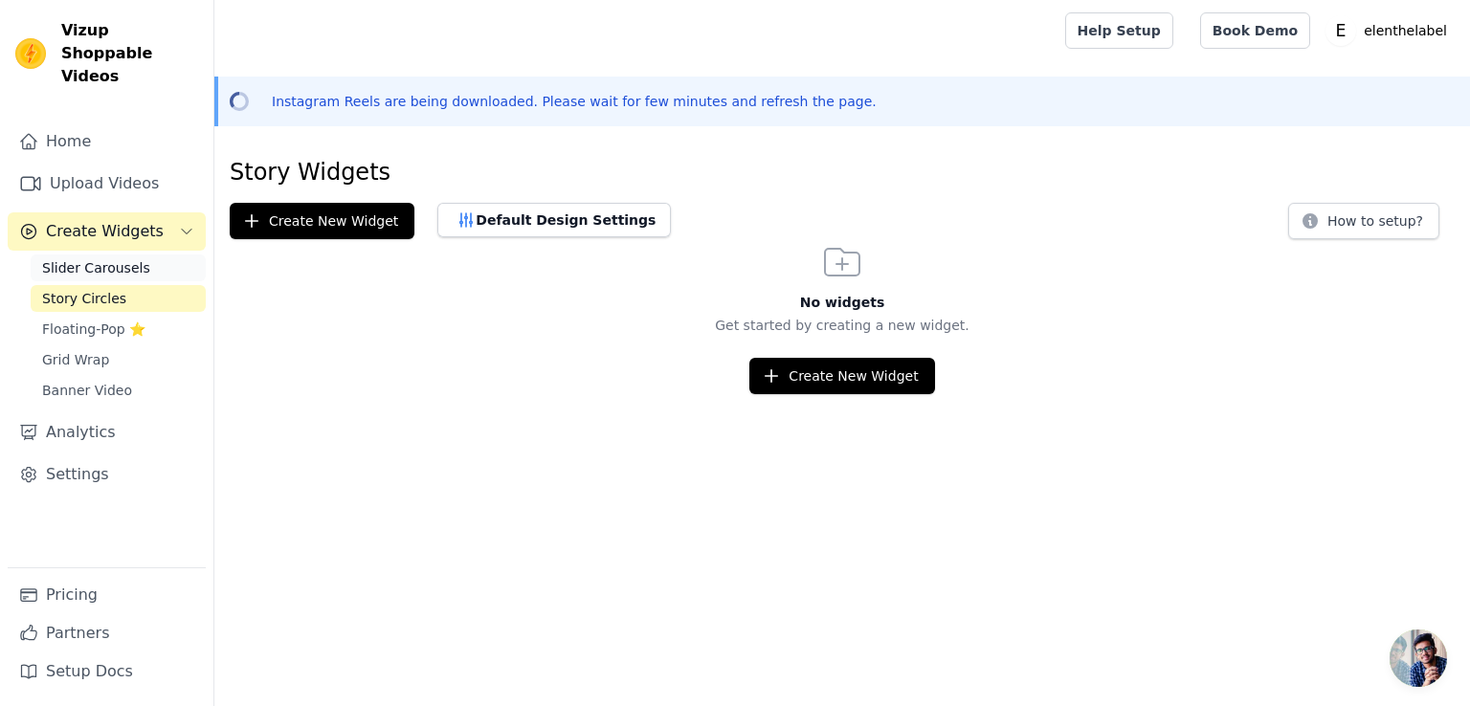
click at [116, 258] on span "Slider Carousels" at bounding box center [96, 267] width 108 height 19
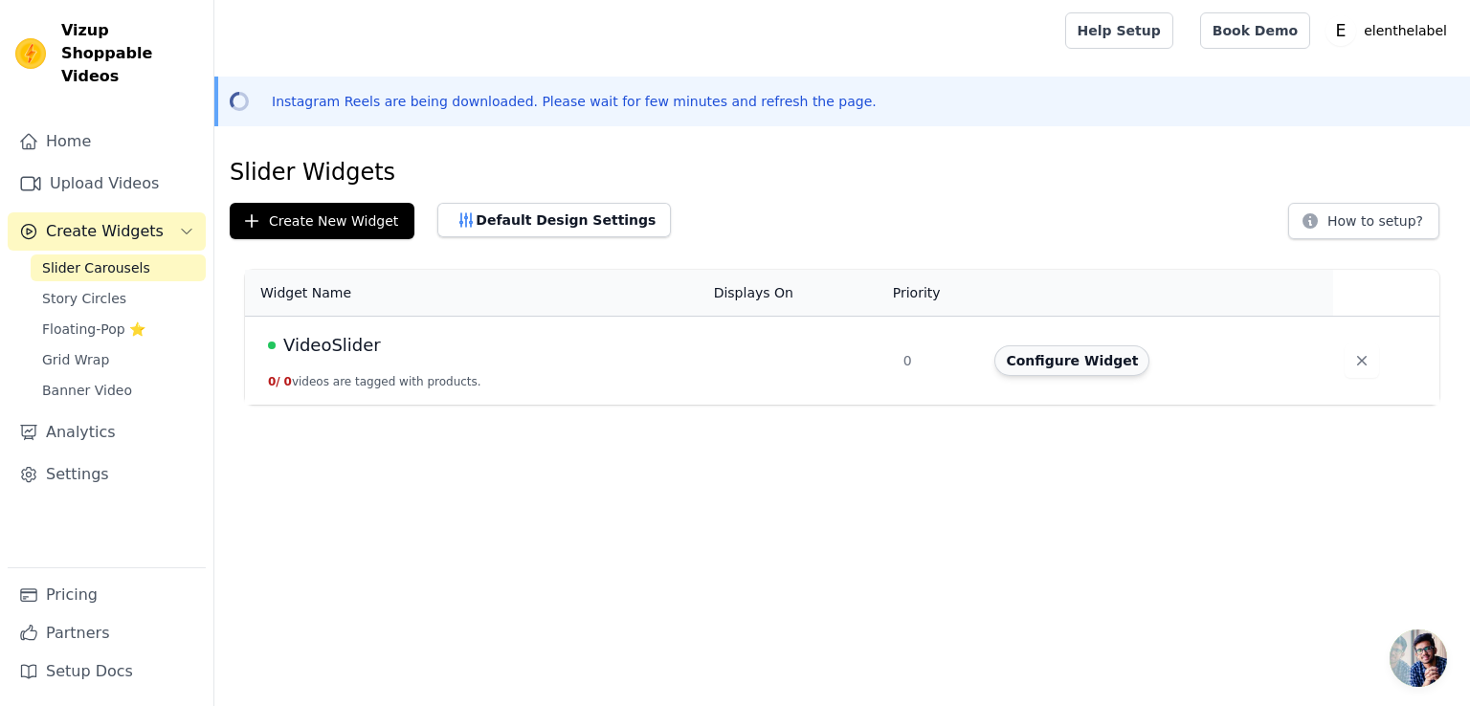
click at [1040, 369] on button "Configure Widget" at bounding box center [1071, 361] width 155 height 31
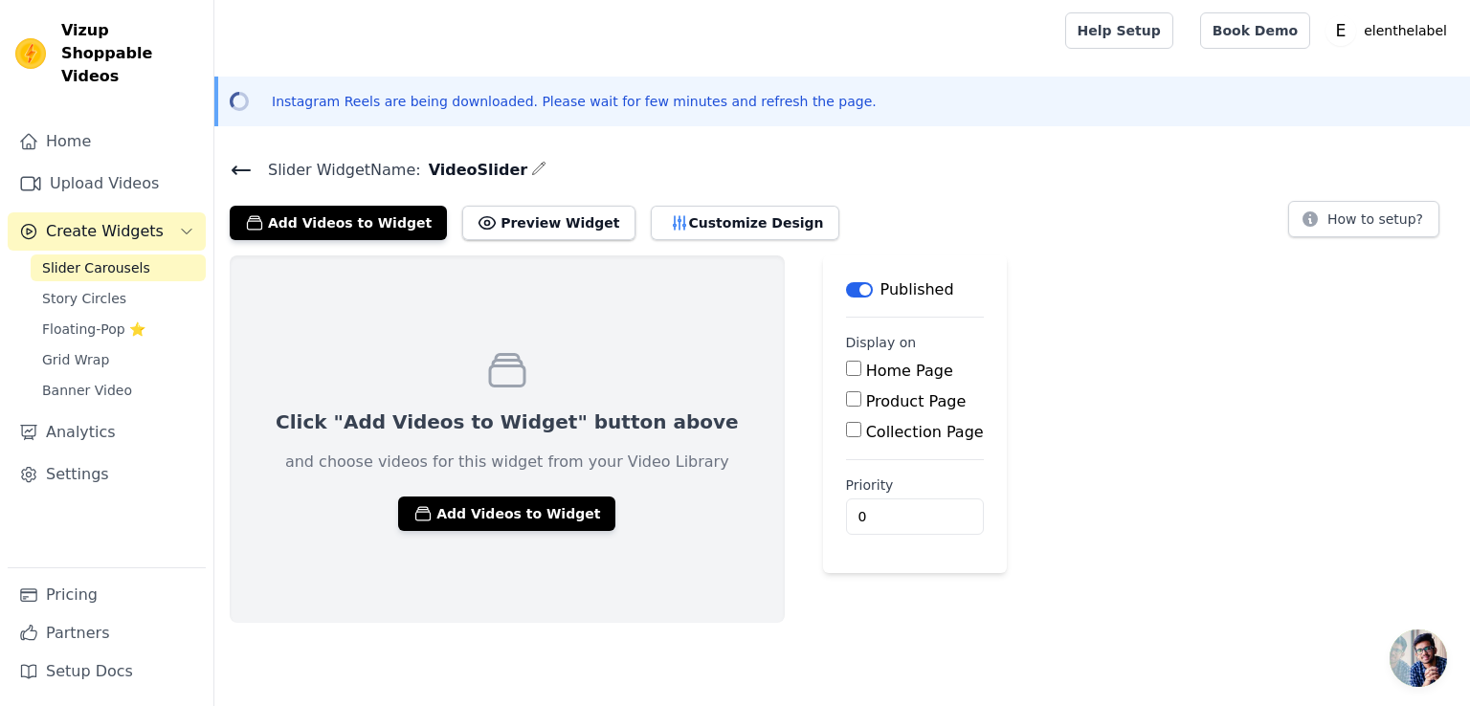
click at [846, 369] on input "Home Page" at bounding box center [853, 368] width 15 height 15
checkbox input "true"
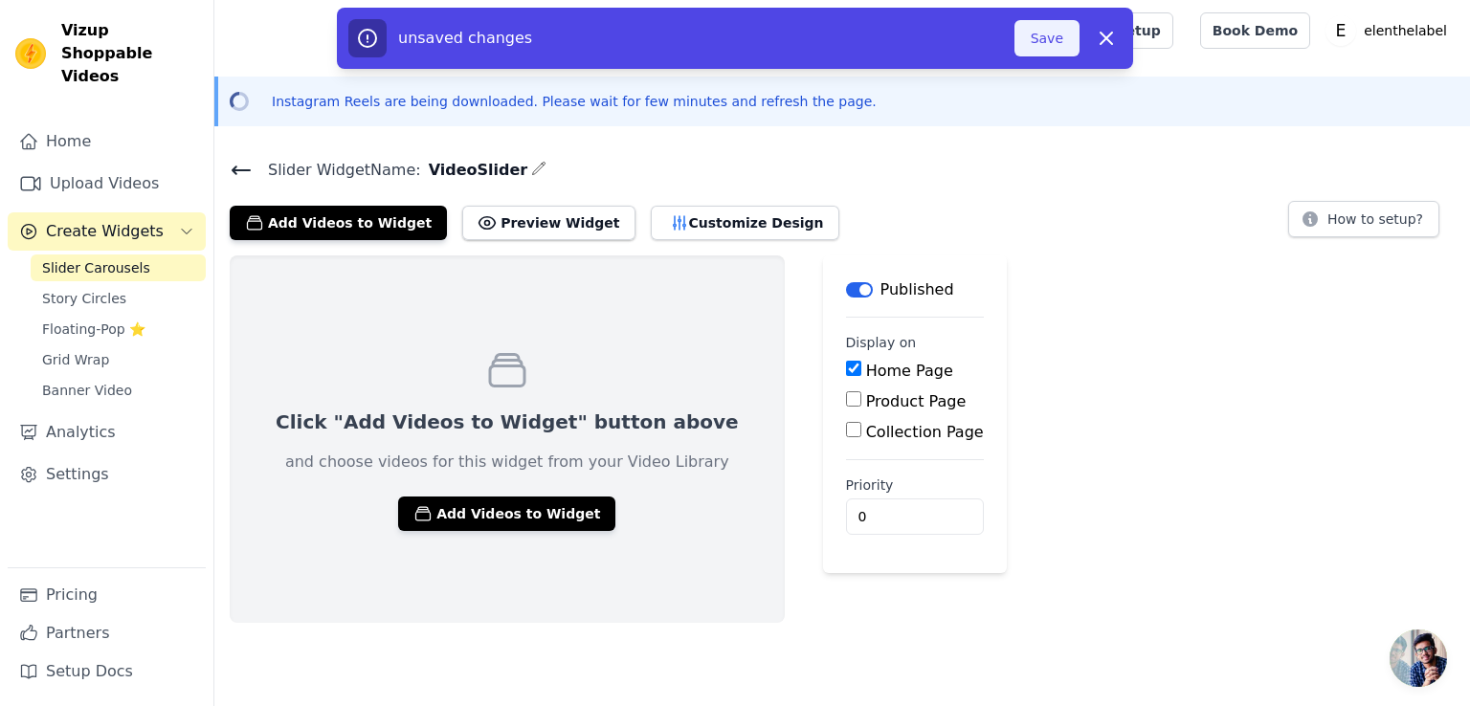
click at [1057, 46] on button "Save" at bounding box center [1047, 38] width 65 height 36
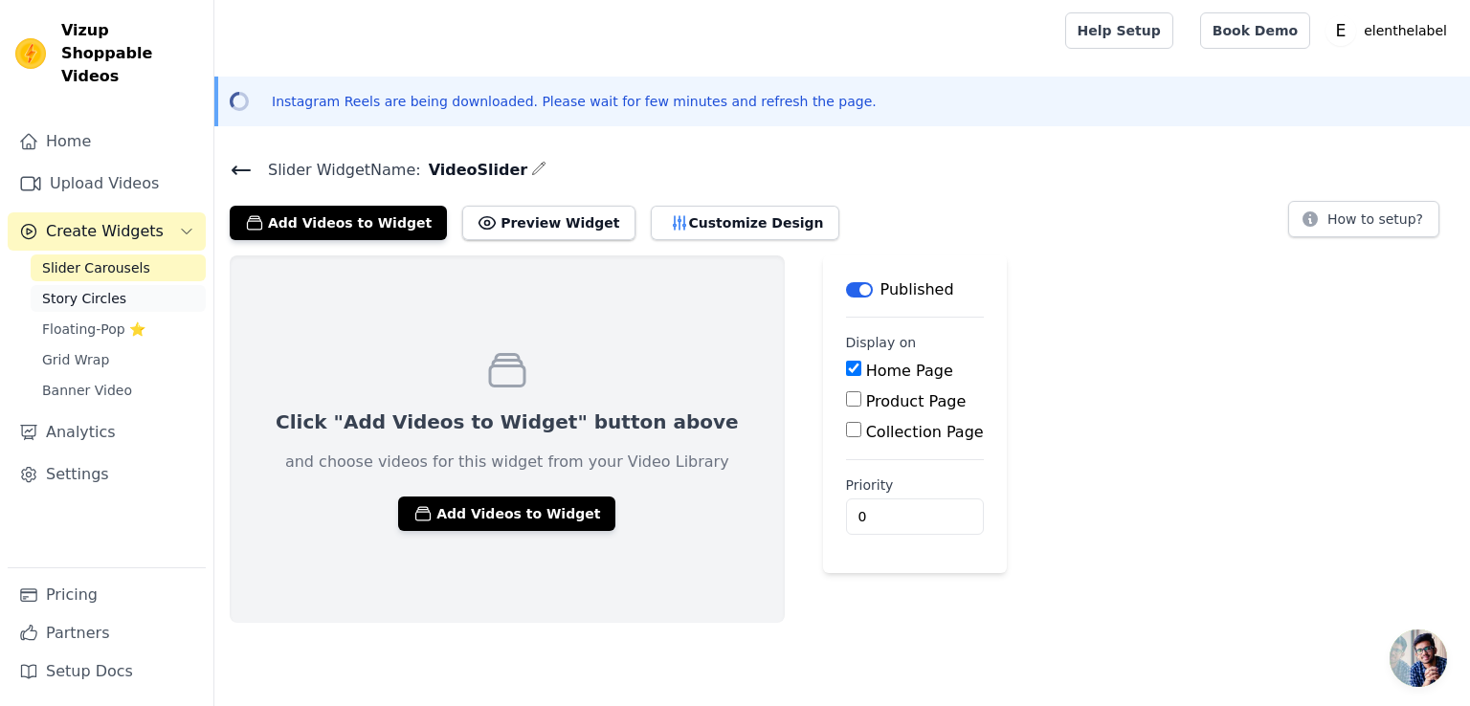
click at [80, 289] on span "Story Circles" at bounding box center [84, 298] width 84 height 19
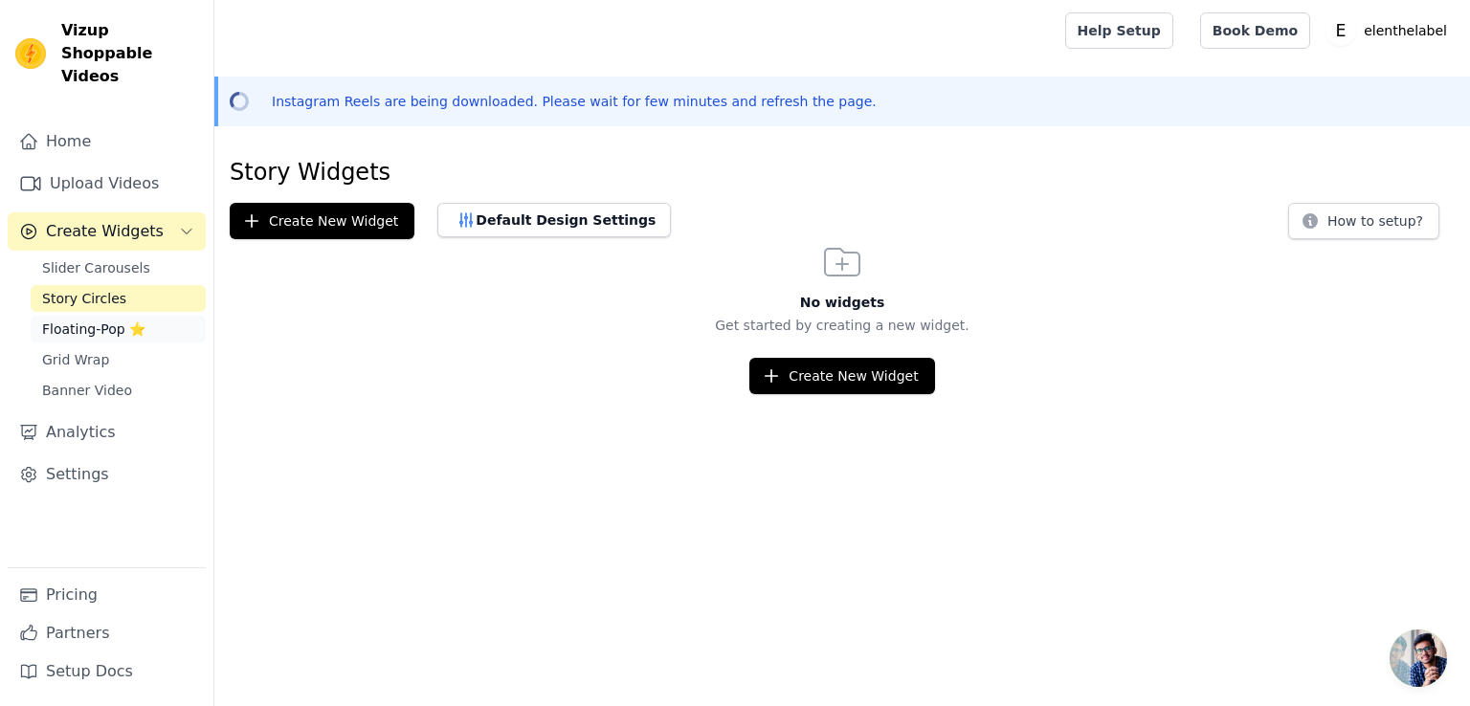
click at [86, 320] on span "Floating-Pop ⭐" at bounding box center [93, 329] width 103 height 19
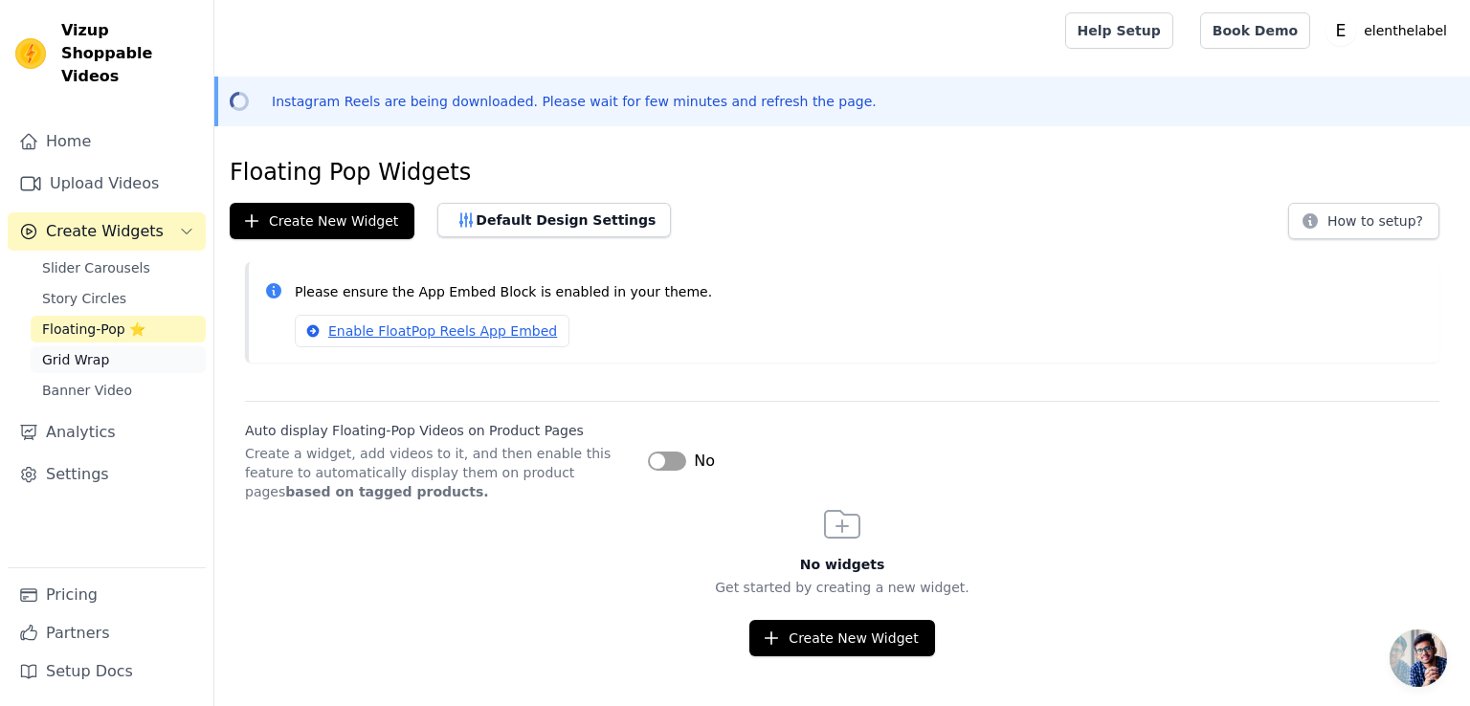
click at [92, 350] on span "Grid Wrap" at bounding box center [75, 359] width 67 height 19
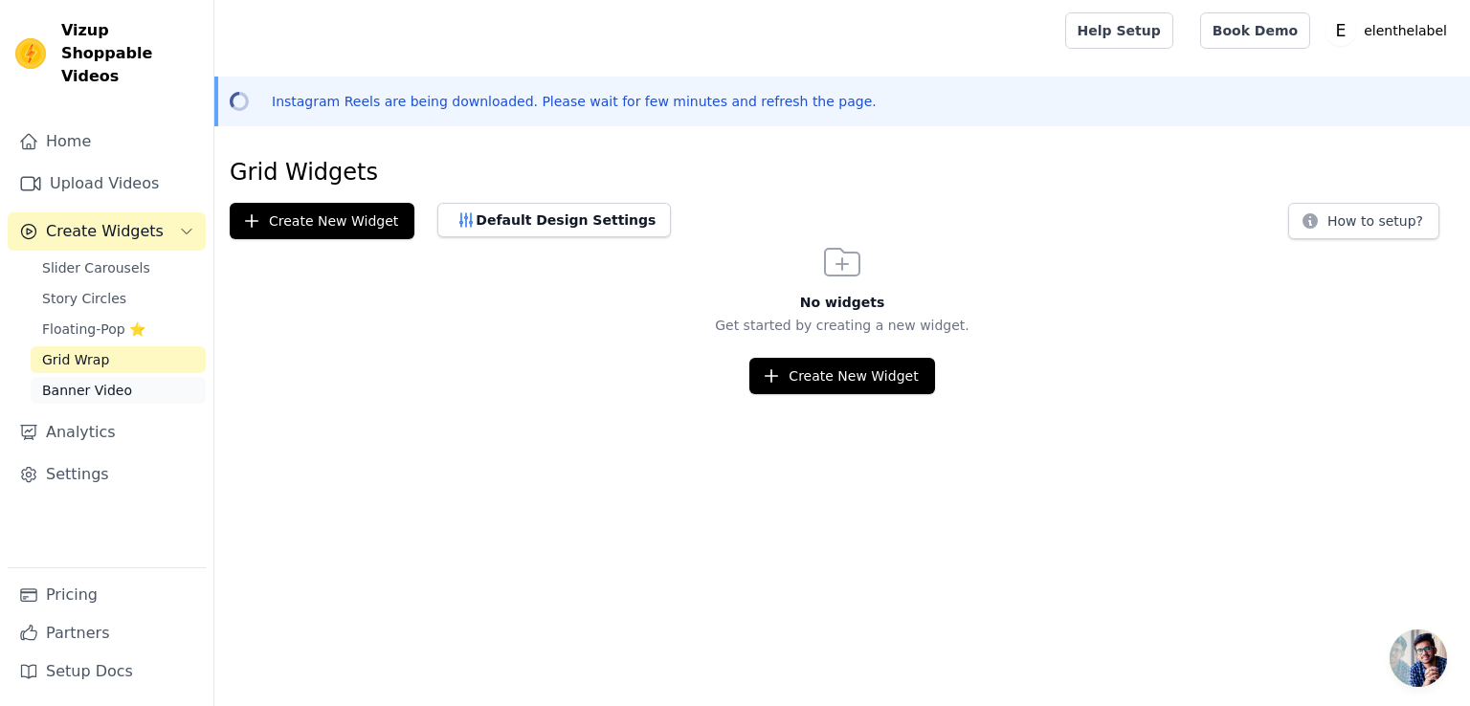
click at [92, 381] on span "Banner Video" at bounding box center [87, 390] width 90 height 19
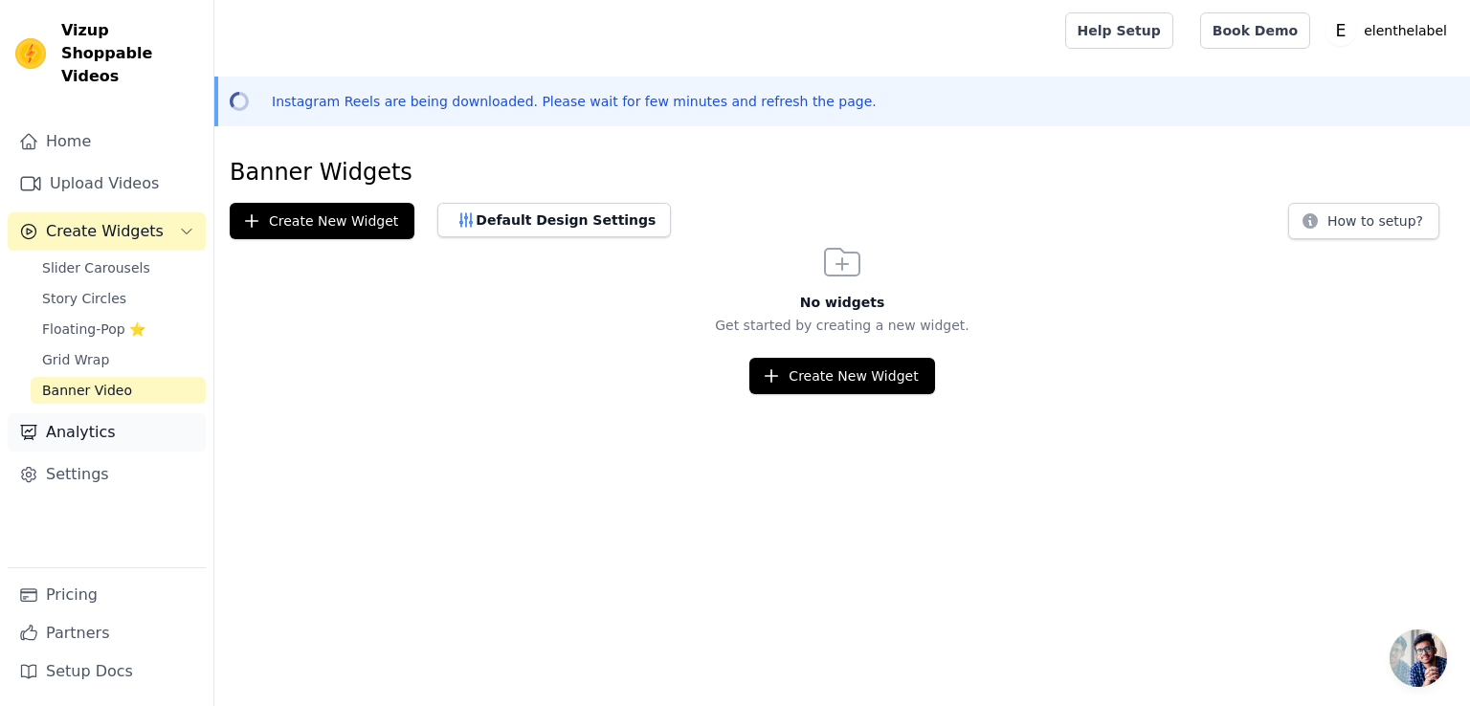
click at [98, 413] on link "Analytics" at bounding box center [107, 432] width 198 height 38
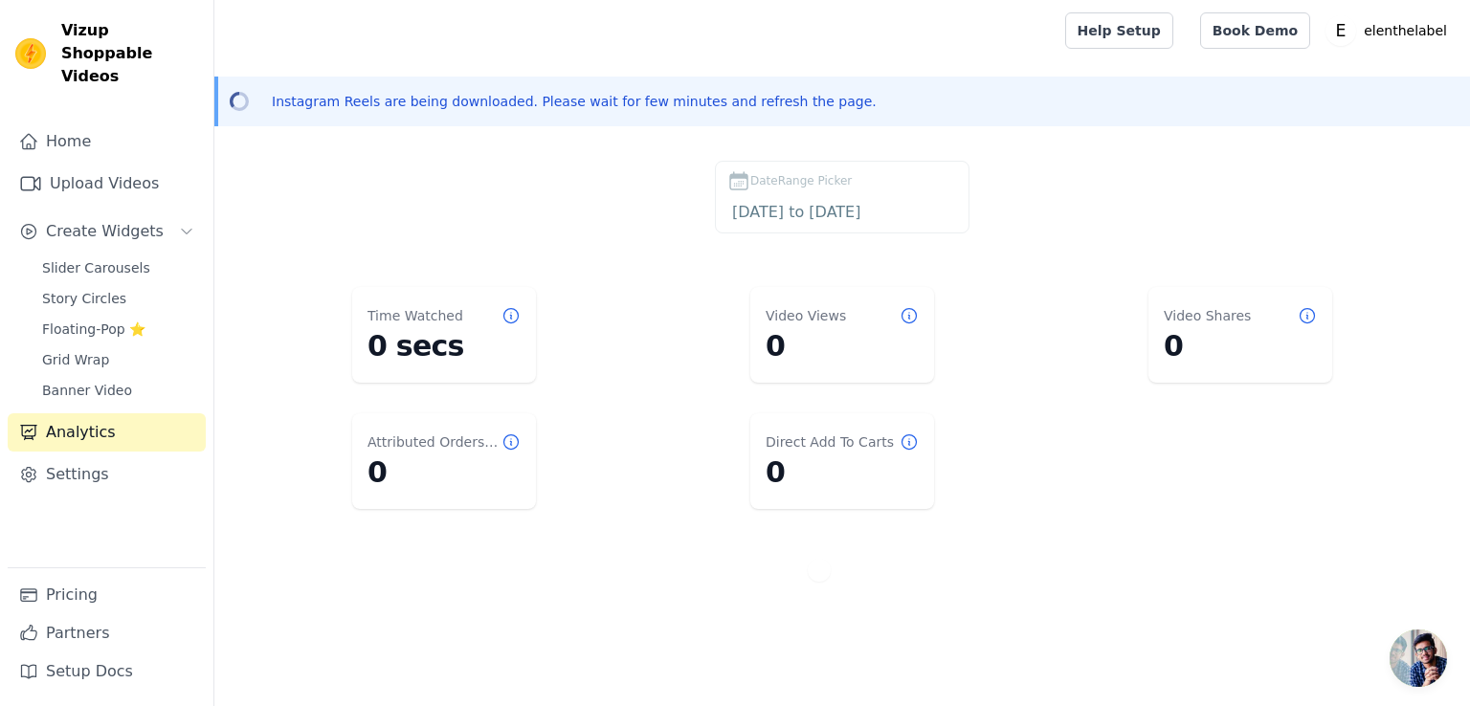
click at [638, 71] on div "Open sidebar Help Setup Book Demo Open user menu E elenthelabel Settings Help D…" at bounding box center [735, 319] width 1470 height 639
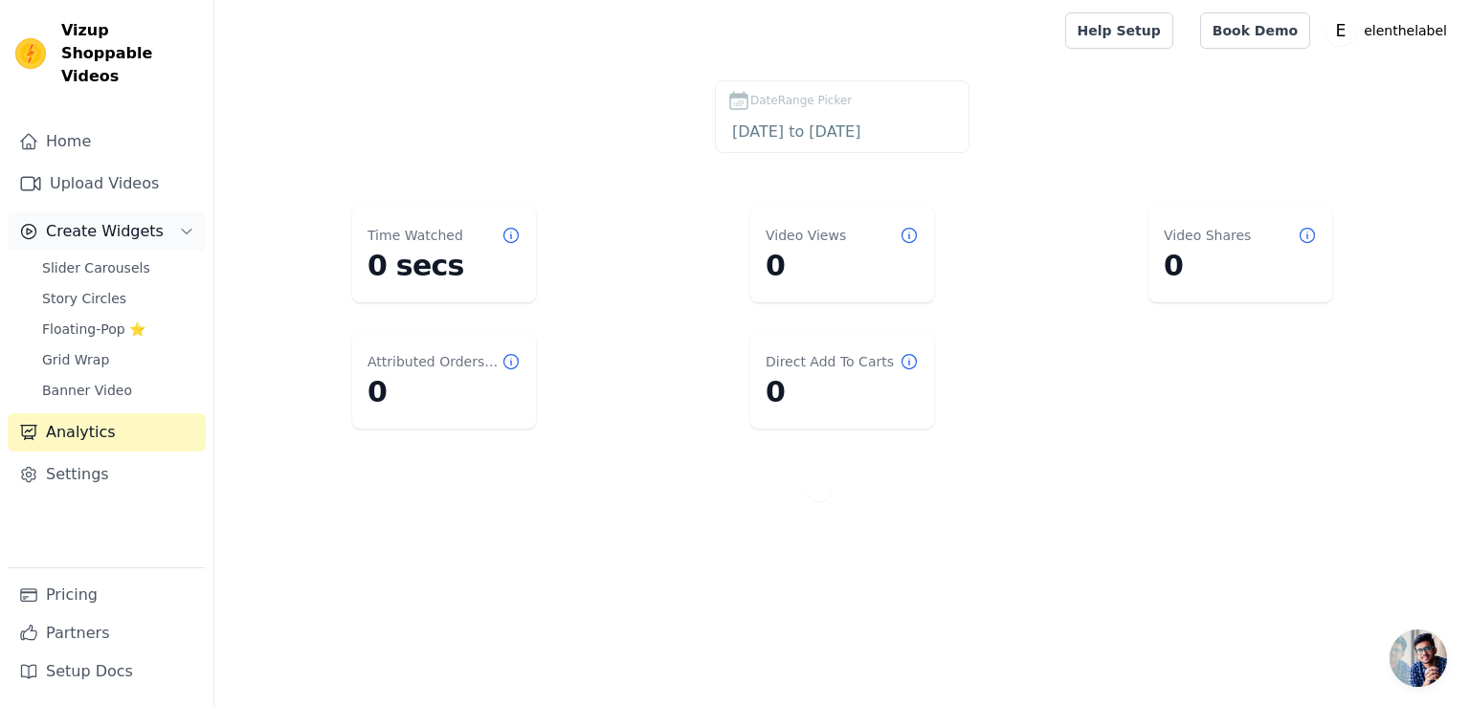
click at [103, 220] on span "Create Widgets" at bounding box center [105, 231] width 118 height 23
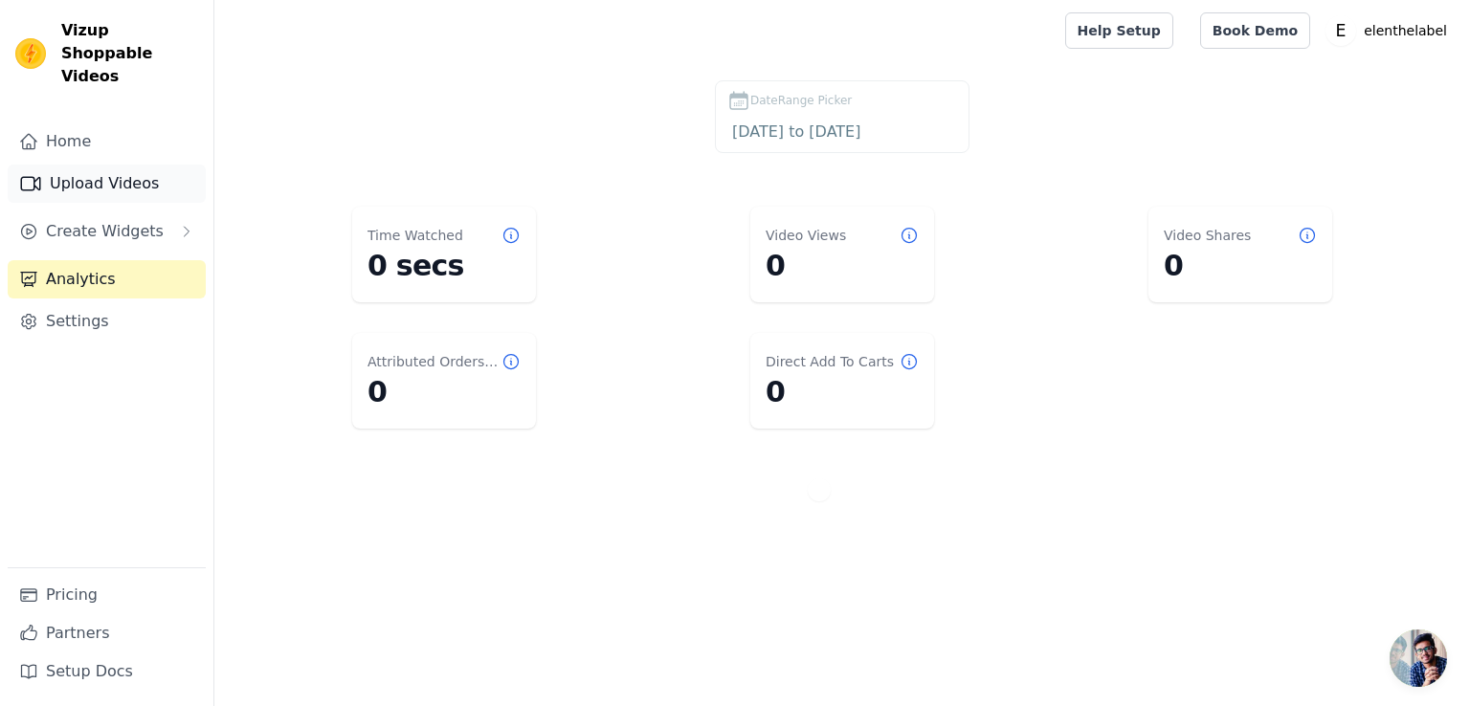
click at [97, 165] on link "Upload Videos" at bounding box center [107, 184] width 198 height 38
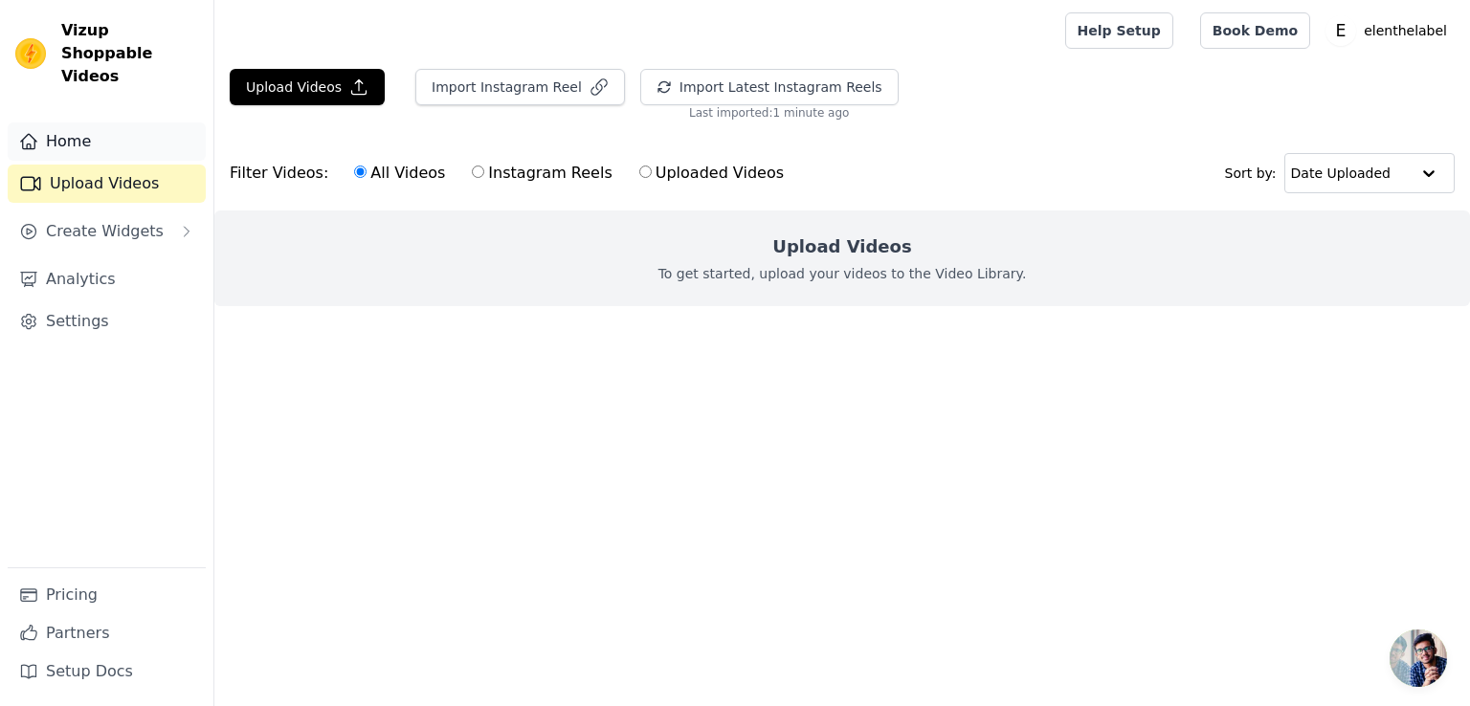
click at [82, 123] on link "Home" at bounding box center [107, 142] width 198 height 38
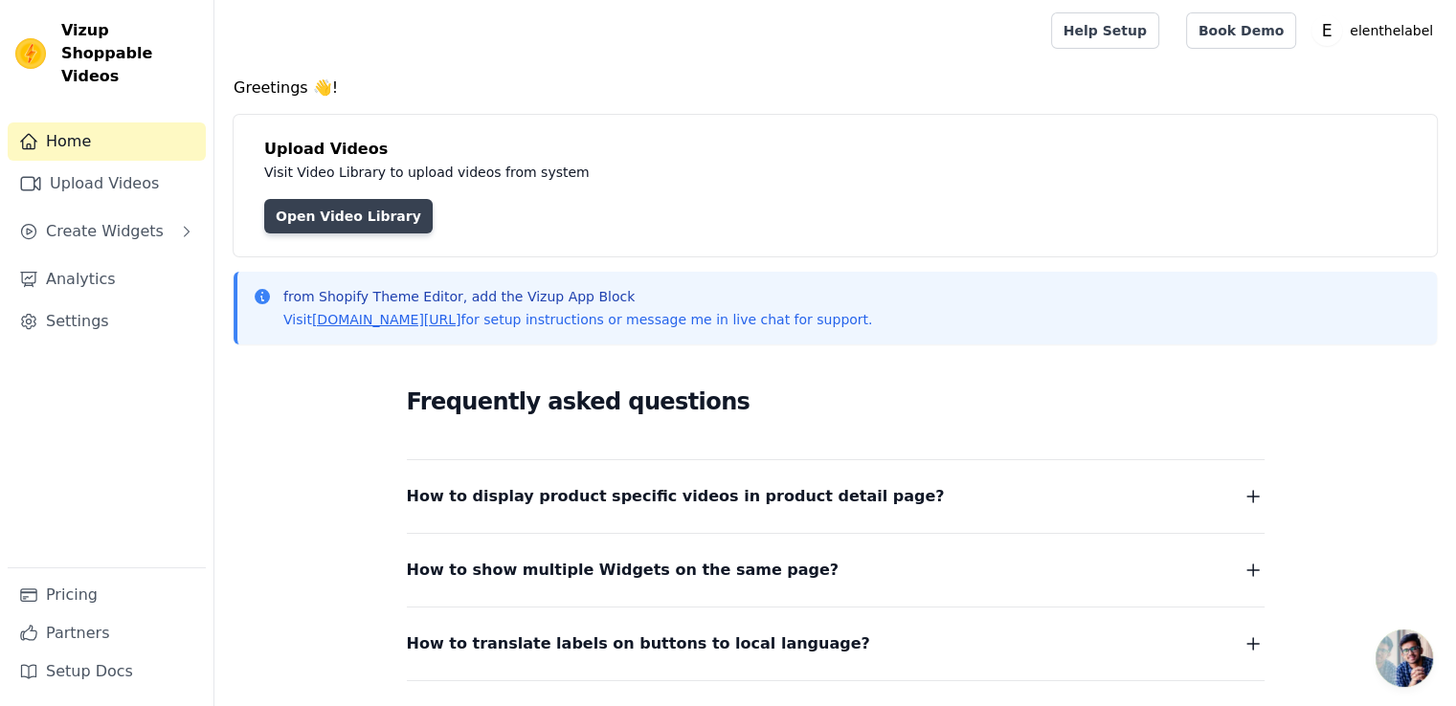
click at [314, 223] on link "Open Video Library" at bounding box center [348, 216] width 168 height 34
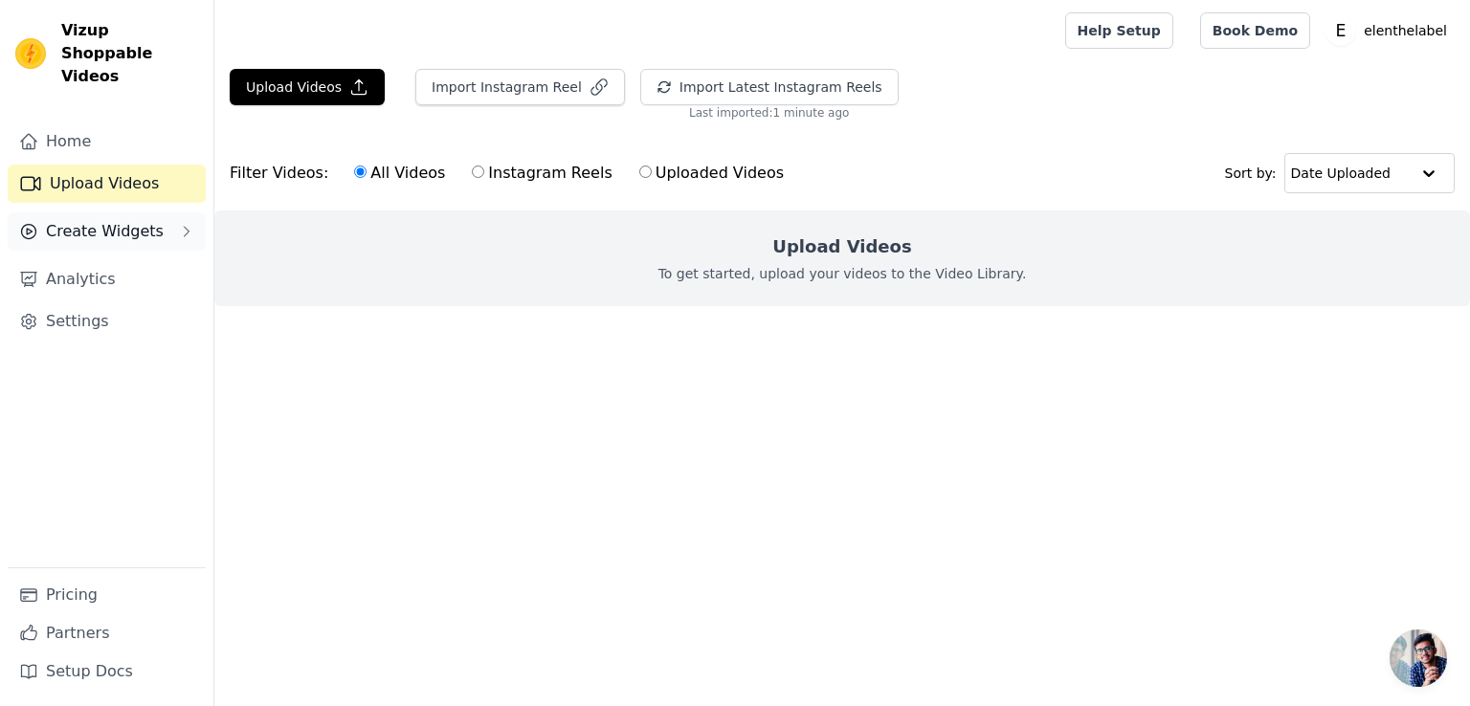
click at [180, 224] on icon "Sidebar" at bounding box center [186, 231] width 15 height 15
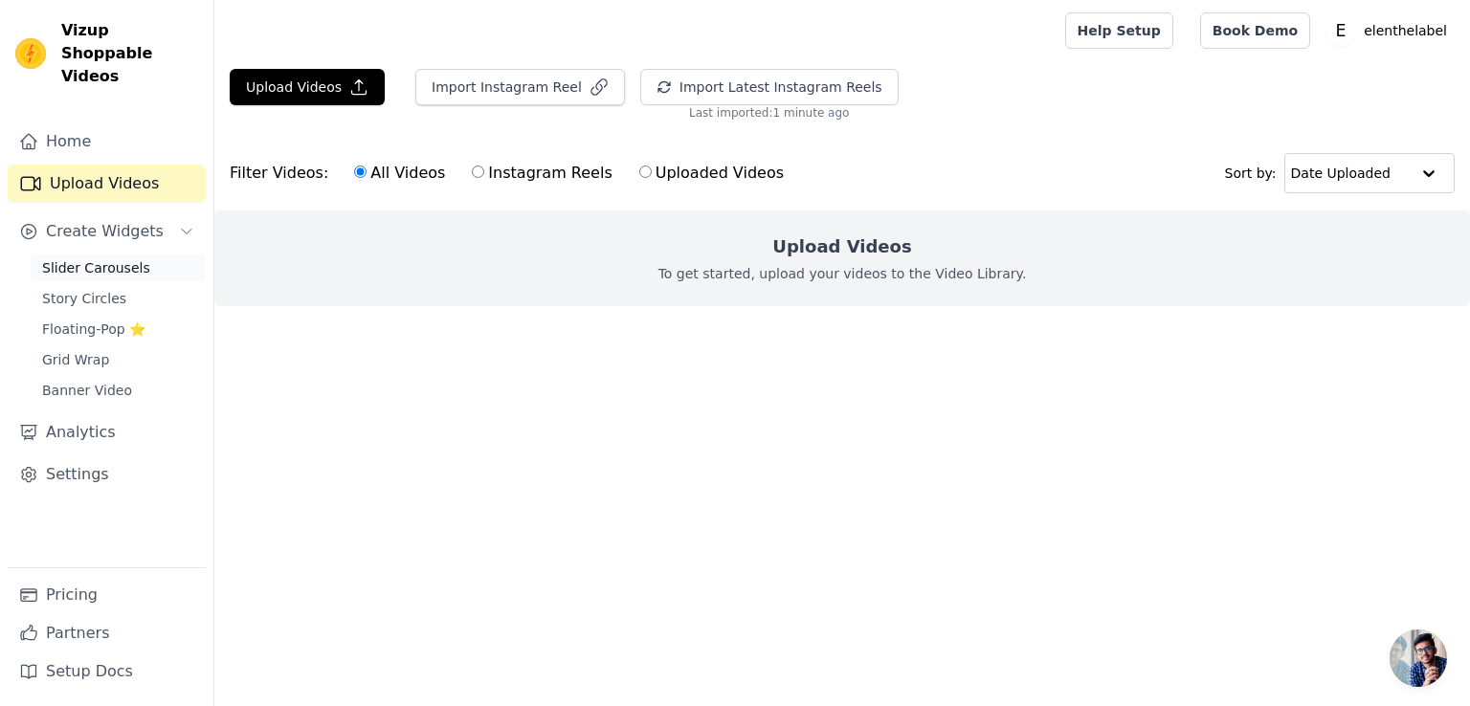
click at [166, 255] on link "Slider Carousels" at bounding box center [118, 268] width 175 height 27
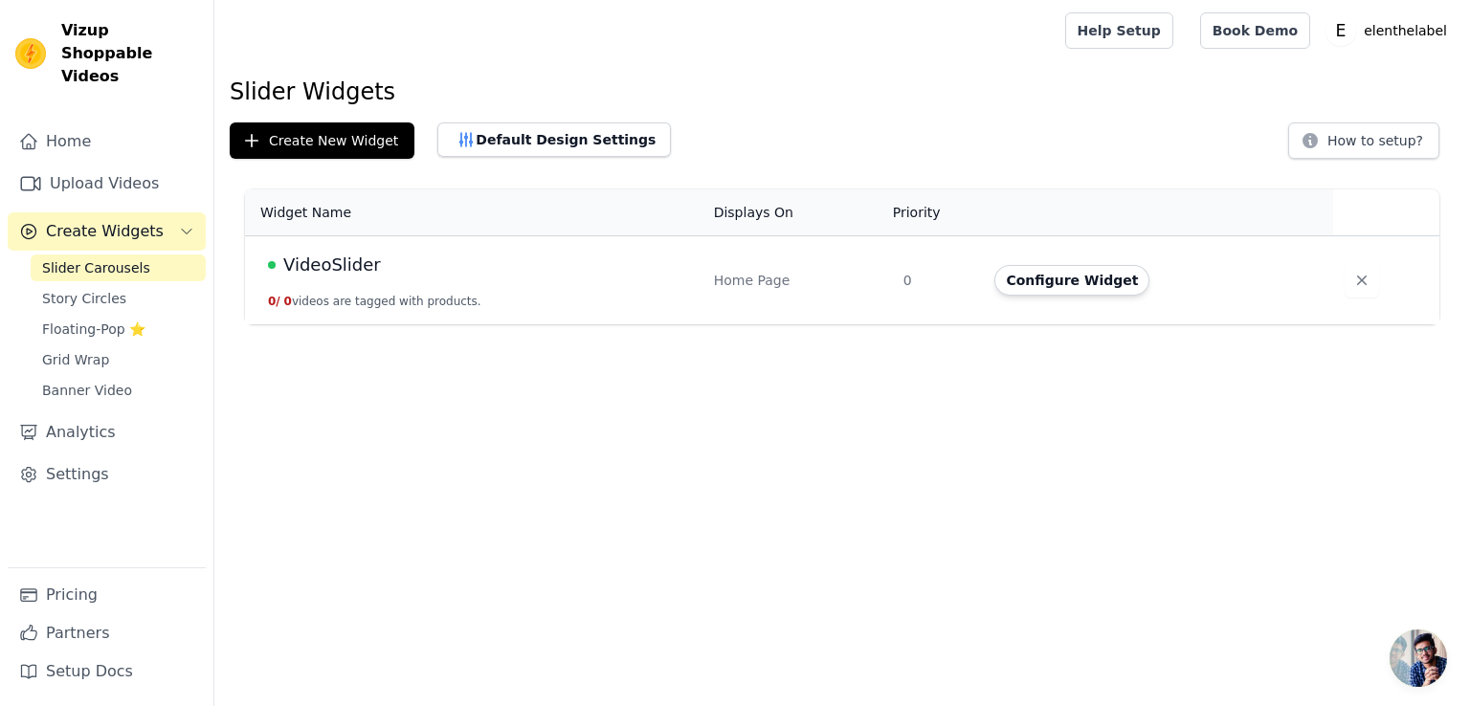
click at [166, 255] on link "Slider Carousels" at bounding box center [118, 268] width 175 height 27
drag, startPoint x: 61, startPoint y: 31, endPoint x: 130, endPoint y: 56, distance: 73.6
click at [130, 56] on span "Vizup Shoppable Videos" at bounding box center [129, 53] width 137 height 69
copy span "Vizup Shoppable Videos"
